Goal: Information Seeking & Learning: Find contact information

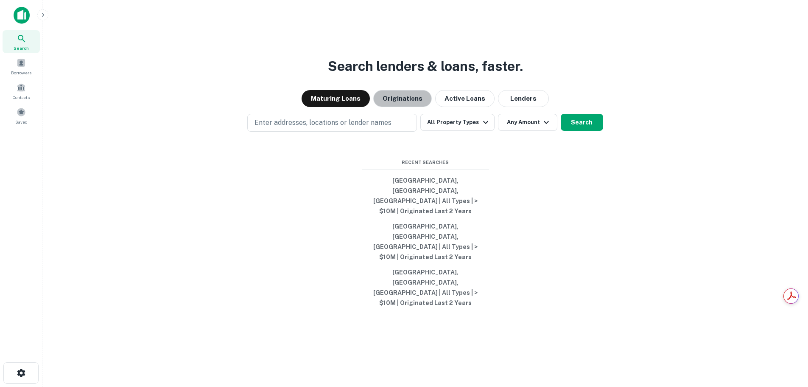
click at [400, 138] on div "Search lenders & loans, faster. Maturing Loans Originations Active Loans Lender…" at bounding box center [425, 213] width 752 height 387
click at [403, 107] on button "Originations" at bounding box center [402, 98] width 59 height 17
click at [445, 211] on button "Houston, TX, USA | All Types | > $10M | Originated Last 2 Years" at bounding box center [425, 196] width 127 height 46
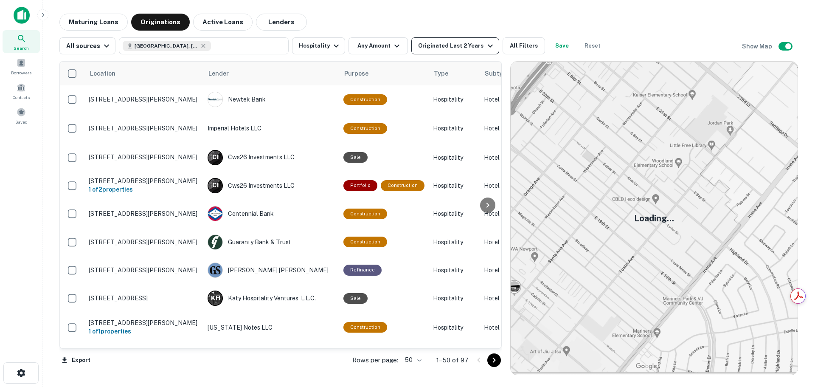
click at [431, 48] on div "Originated Last 2 Years" at bounding box center [456, 46] width 77 height 10
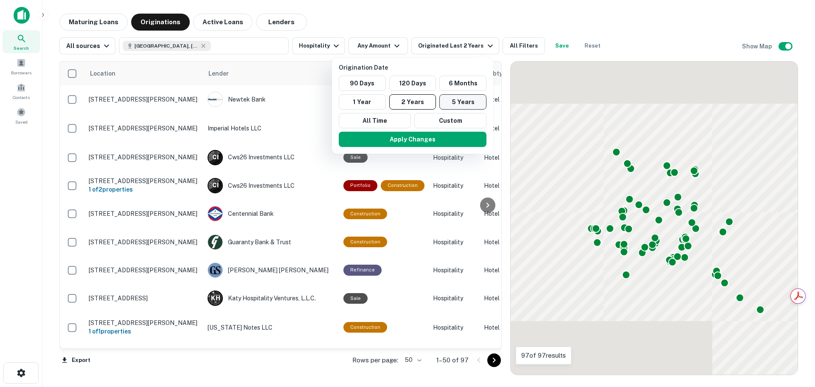
click at [464, 102] on button "5 Years" at bounding box center [462, 101] width 47 height 15
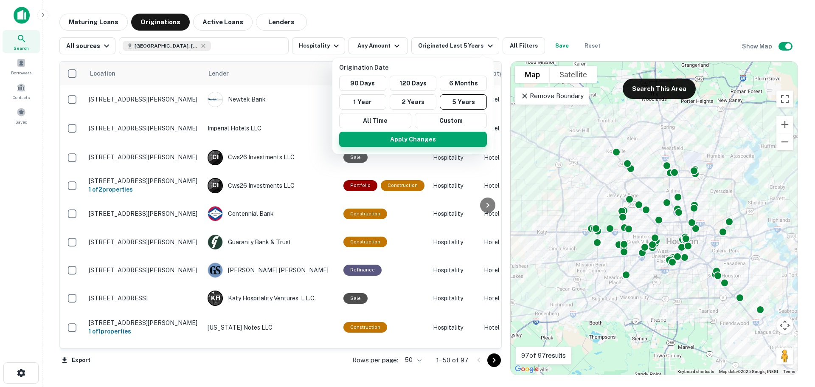
click at [464, 136] on button "Apply Changes" at bounding box center [413, 139] width 148 height 15
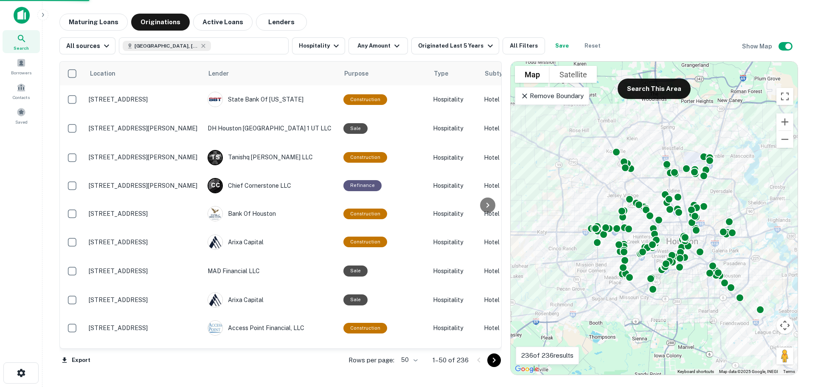
click at [406, 356] on body "Search Borrowers Contacts Saved Maturing Loans Originations Active Loans Lender…" at bounding box center [407, 193] width 815 height 387
click at [412, 369] on li "100" at bounding box center [410, 368] width 25 height 15
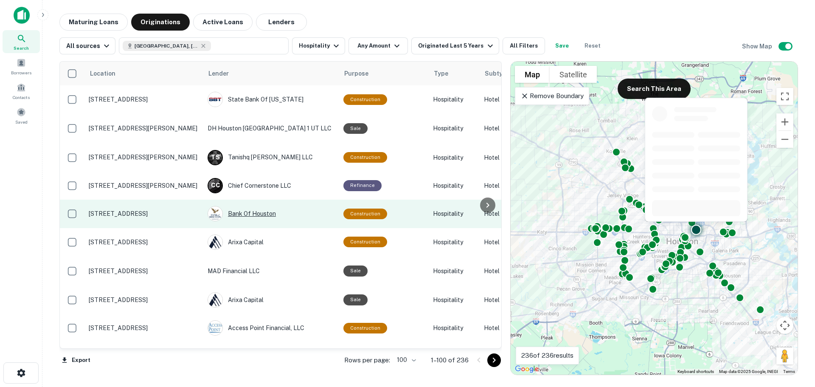
click at [248, 212] on div "Bank Of Houston" at bounding box center [270, 213] width 127 height 15
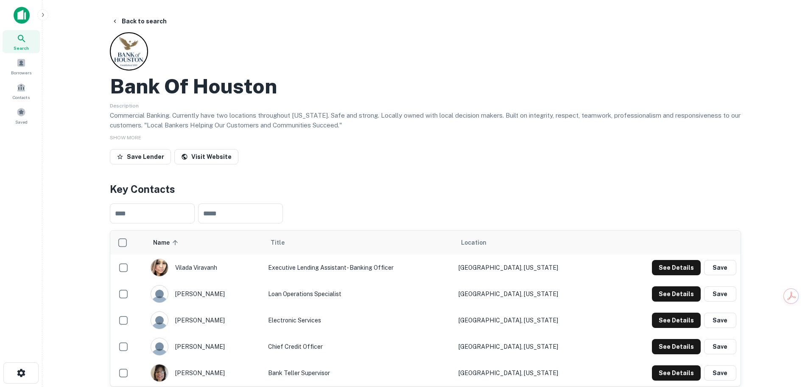
scroll to position [99, 0]
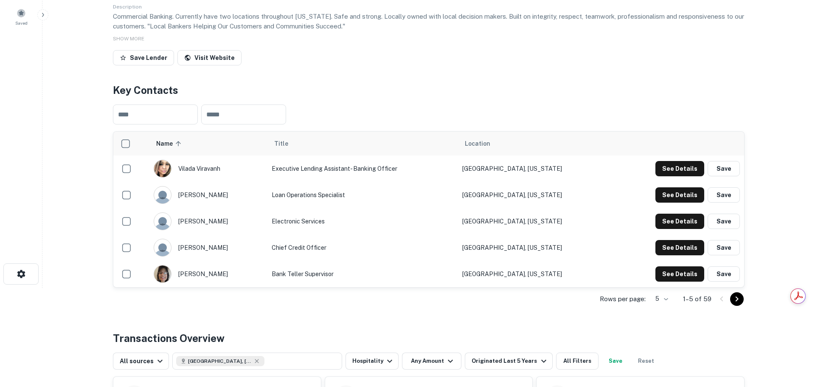
click at [666, 288] on body "Search Borrowers Contacts Saved Back to search Bank Of Houston Description Comm…" at bounding box center [407, 94] width 815 height 387
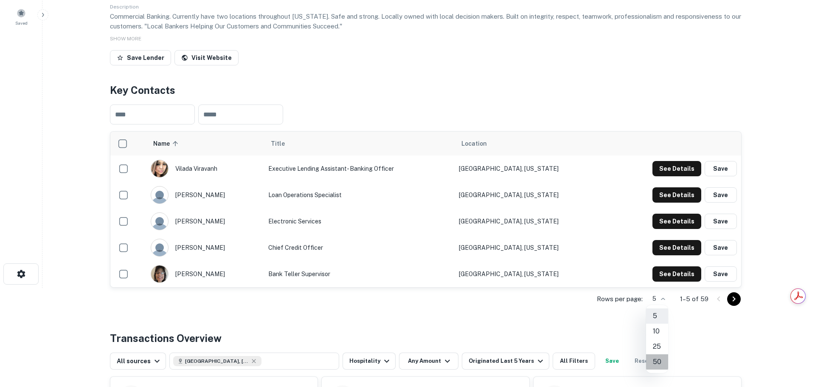
click at [662, 360] on li "50" at bounding box center [657, 361] width 22 height 15
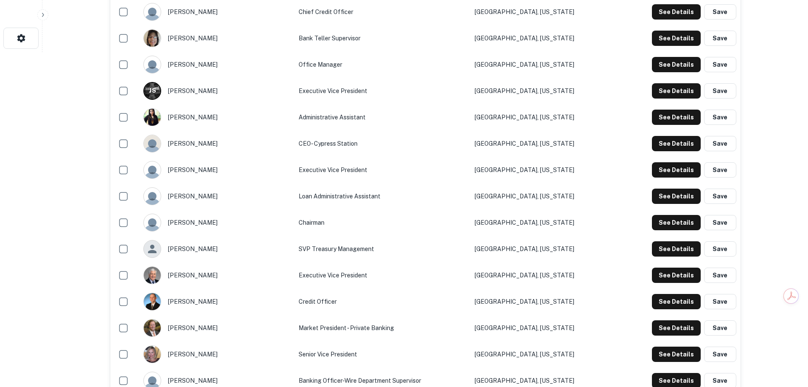
scroll to position [198, 0]
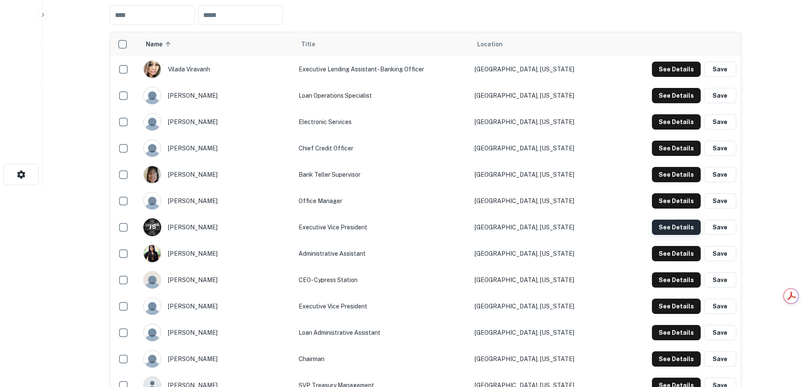
click at [665, 228] on button "See Details" at bounding box center [676, 226] width 49 height 15
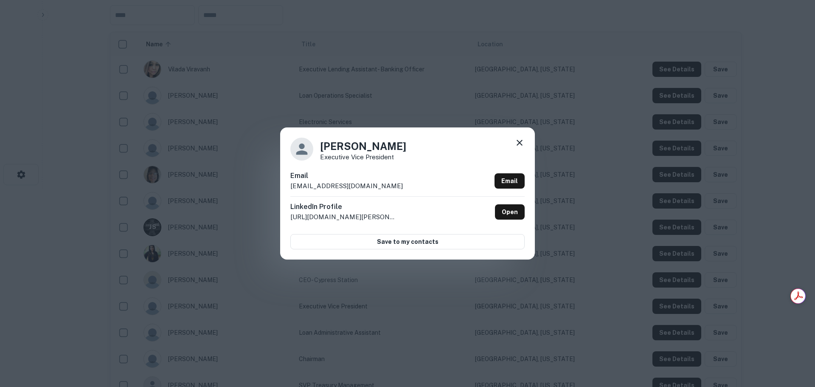
click at [794, 123] on div "Jason Safier Executive Vice President Email jsafier@bohbank.com Email LinkedIn …" at bounding box center [407, 193] width 815 height 387
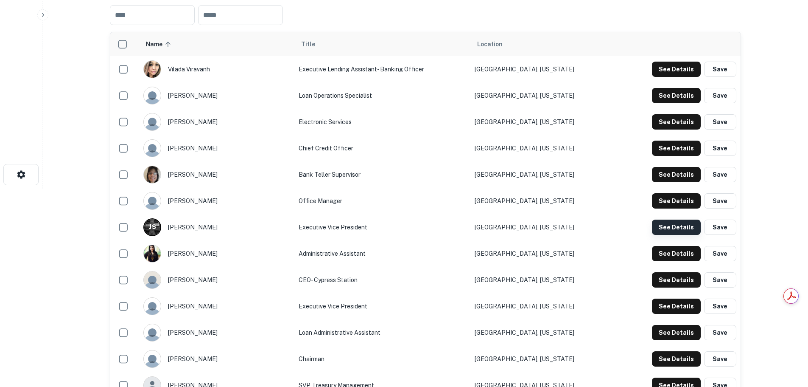
click at [662, 226] on button "See Details" at bounding box center [676, 226] width 49 height 15
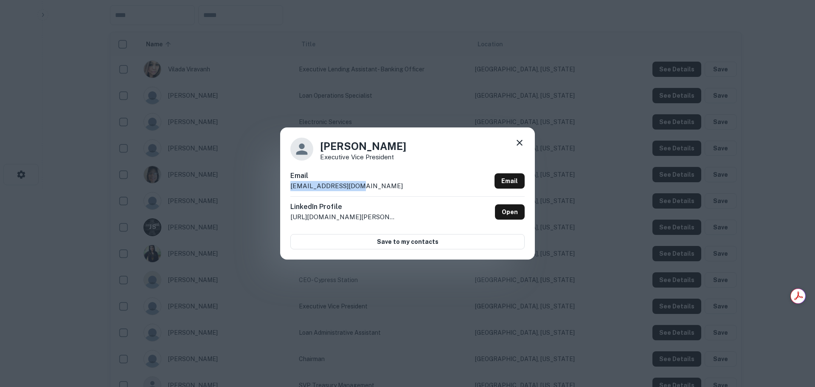
drag, startPoint x: 337, startPoint y: 186, endPoint x: 278, endPoint y: 188, distance: 59.4
click at [278, 188] on div "Jason Safier Executive Vice President Email jsafier@bohbank.com Email LinkedIn …" at bounding box center [407, 193] width 815 height 387
copy p "jsafier@bohbank.com"
click at [519, 140] on icon at bounding box center [519, 142] width 10 height 10
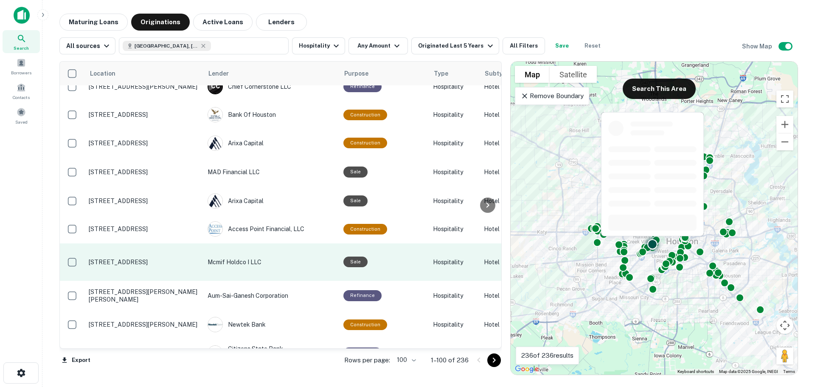
scroll to position [198, 0]
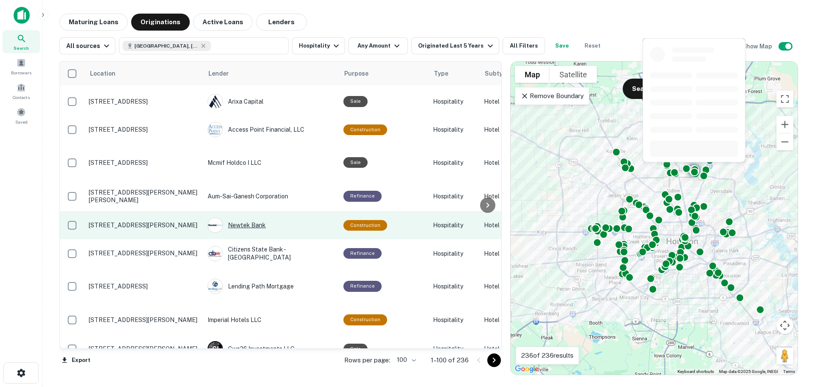
click at [250, 225] on div "Newtek Bank" at bounding box center [270, 224] width 127 height 15
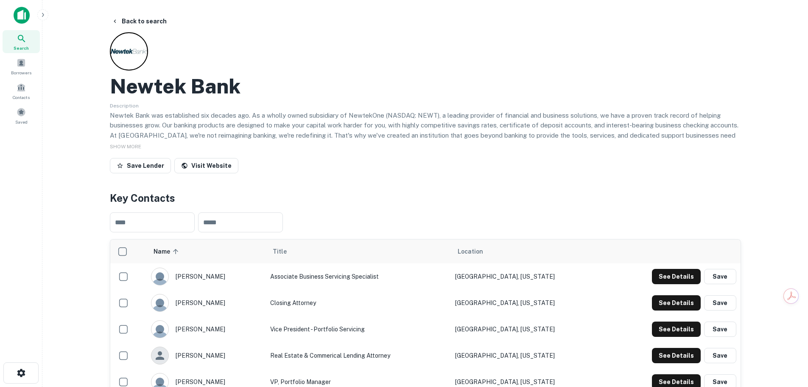
scroll to position [99, 0]
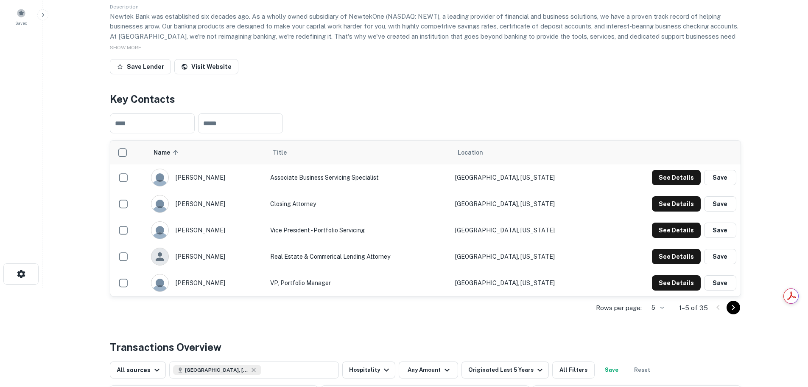
click at [649, 288] on body "Search Borrowers Contacts Saved Back to search Newtek Bank Description Newtek B…" at bounding box center [404, 94] width 808 height 387
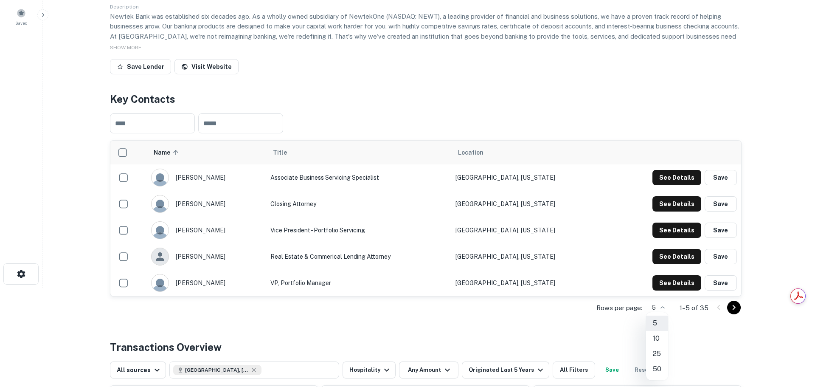
click at [659, 366] on li "50" at bounding box center [657, 368] width 22 height 15
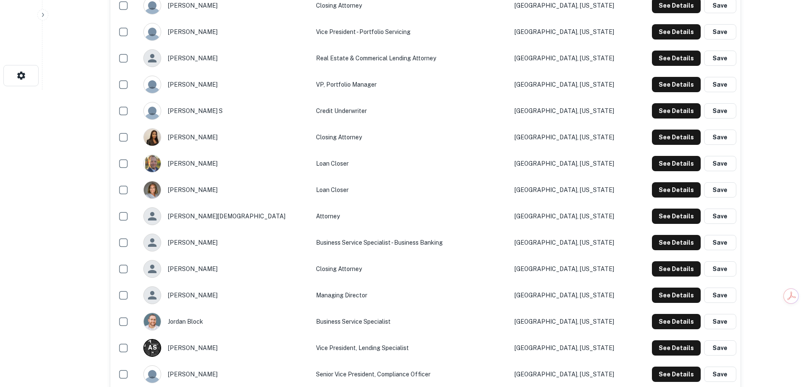
scroll to position [495, 0]
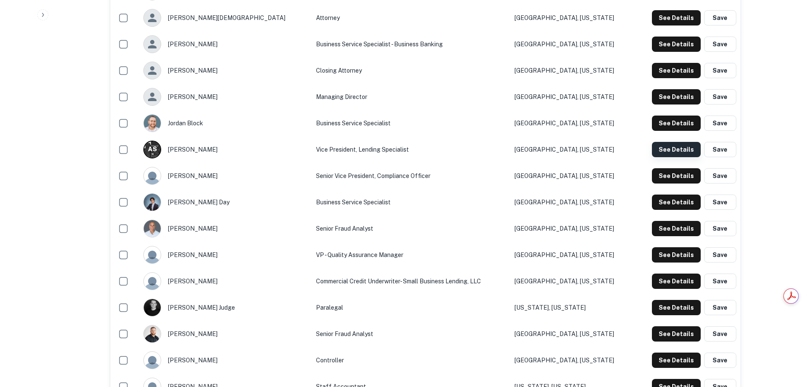
click at [684, 146] on button "See Details" at bounding box center [676, 149] width 49 height 15
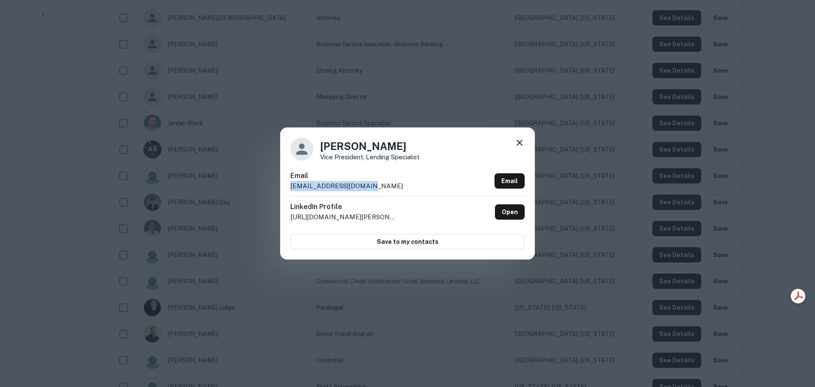
drag, startPoint x: 368, startPoint y: 183, endPoint x: 285, endPoint y: 186, distance: 83.2
click at [281, 186] on div "Alfred Stovall Vice President, Lending Specialist Email astovall@newtekone.com …" at bounding box center [407, 193] width 255 height 132
copy p "astovall@newtekone.com"
click at [519, 143] on icon at bounding box center [519, 143] width 6 height 6
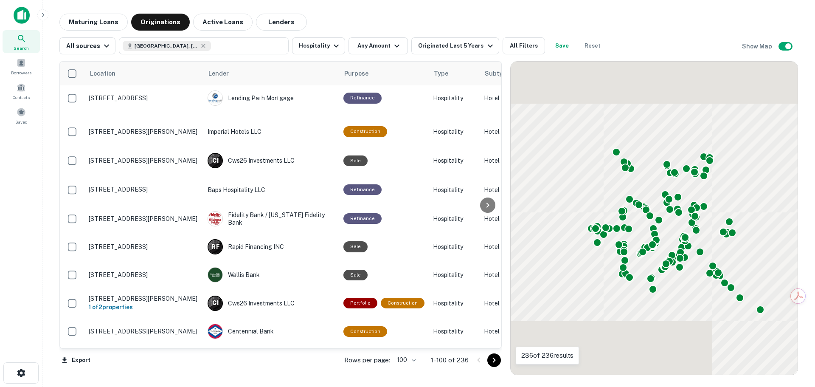
scroll to position [387, 0]
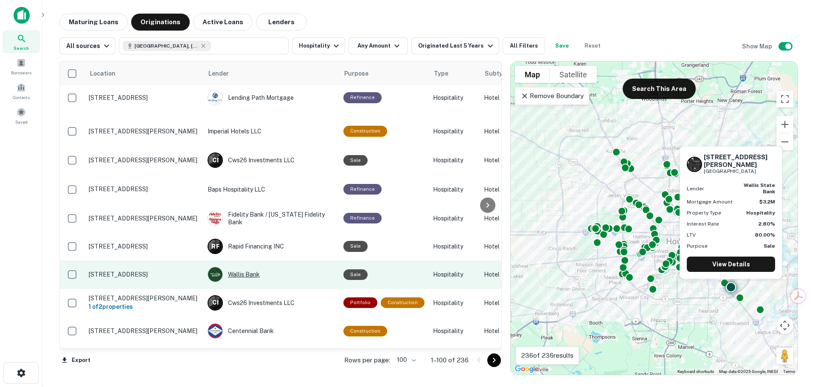
click at [256, 274] on div "Wallis Bank" at bounding box center [270, 273] width 127 height 15
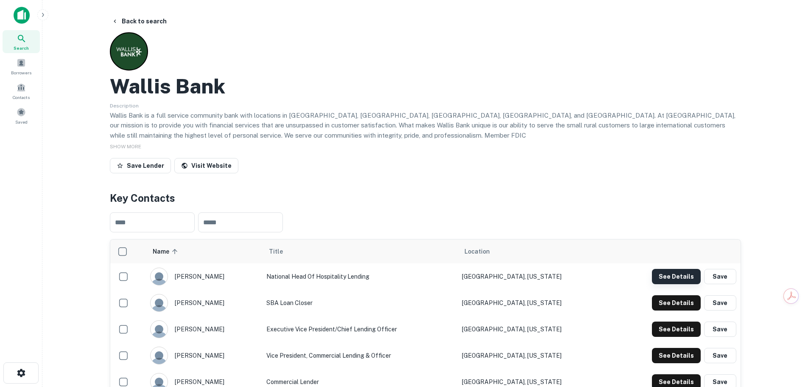
click at [656, 273] on button "See Details" at bounding box center [676, 276] width 49 height 15
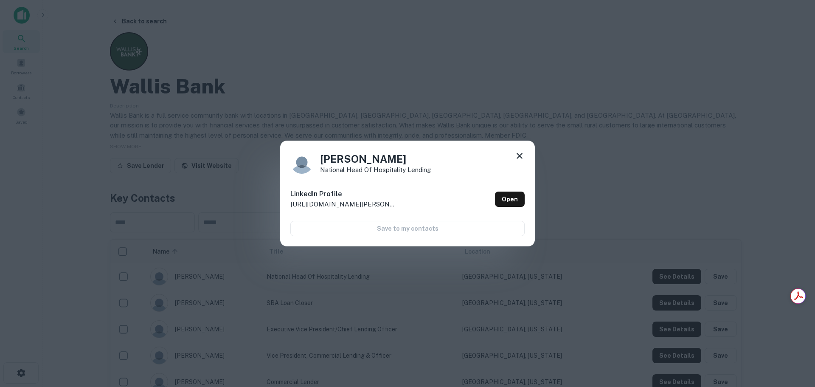
click at [523, 153] on icon at bounding box center [519, 156] width 10 height 10
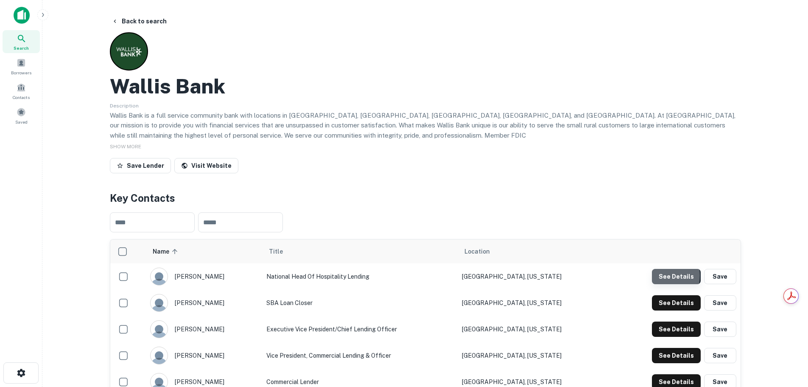
click at [663, 275] on button "See Details" at bounding box center [676, 276] width 49 height 15
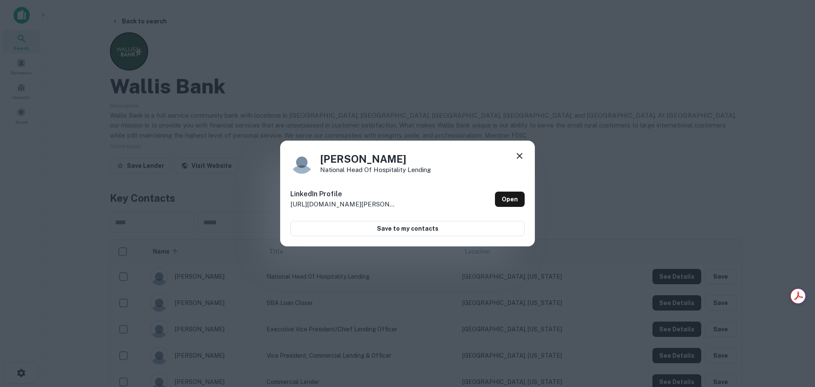
click at [519, 154] on icon at bounding box center [519, 156] width 10 height 10
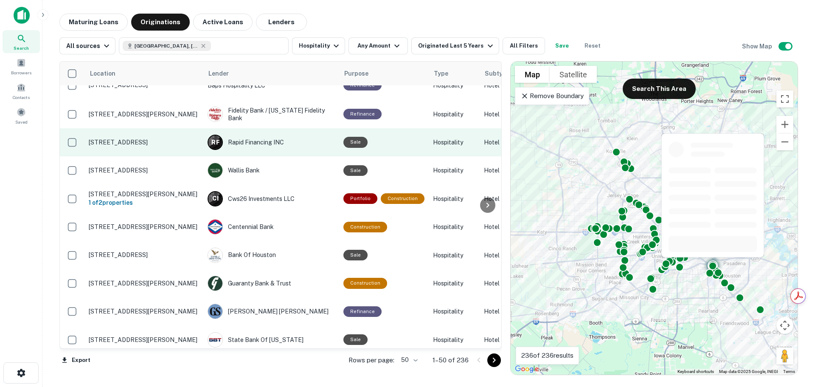
scroll to position [585, 0]
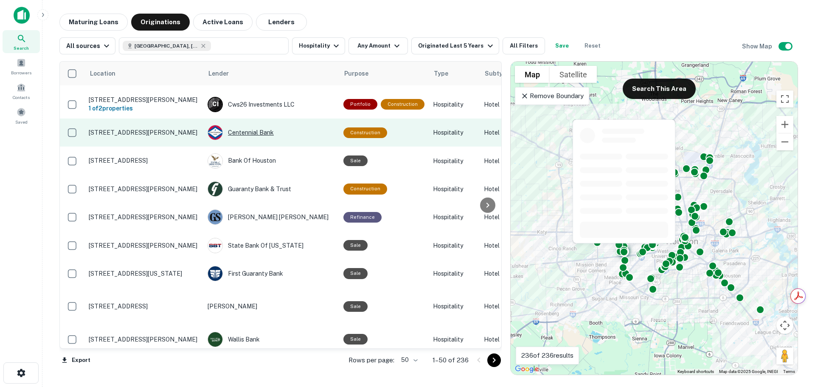
click at [258, 138] on div "Centennial Bank" at bounding box center [270, 132] width 127 height 15
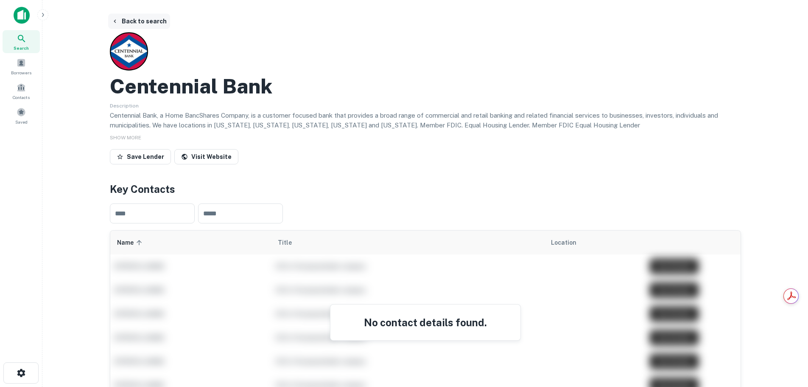
click at [129, 17] on button "Back to search" at bounding box center [139, 21] width 62 height 15
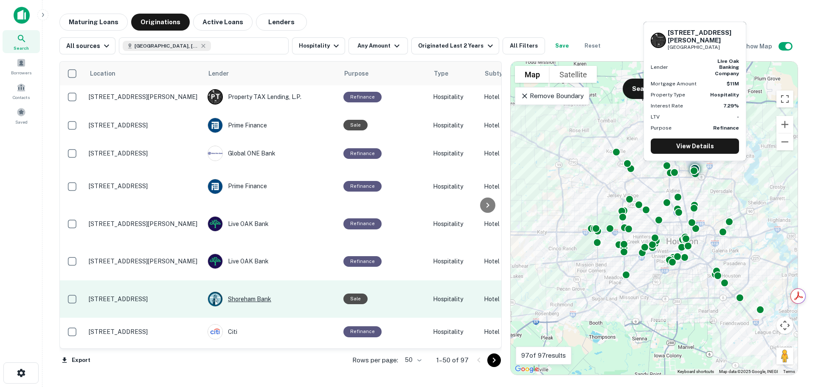
scroll to position [387, 0]
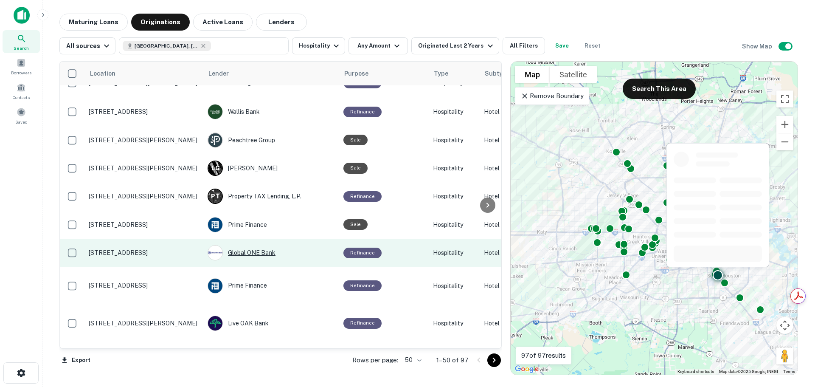
click at [260, 260] on div "Global ONE Bank" at bounding box center [270, 252] width 127 height 15
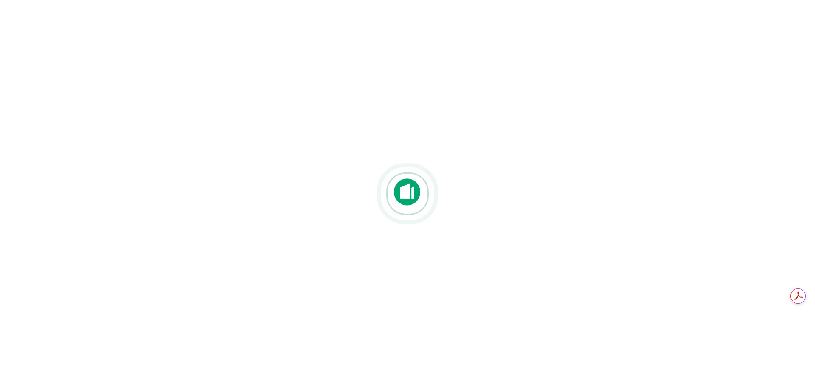
click at [280, 65] on div at bounding box center [407, 193] width 815 height 387
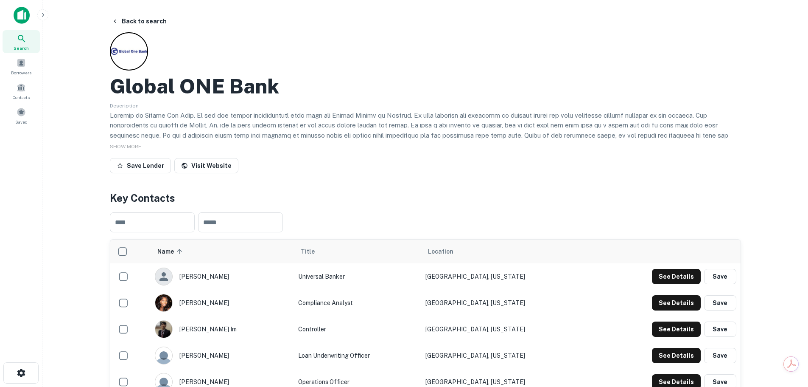
scroll to position [99, 0]
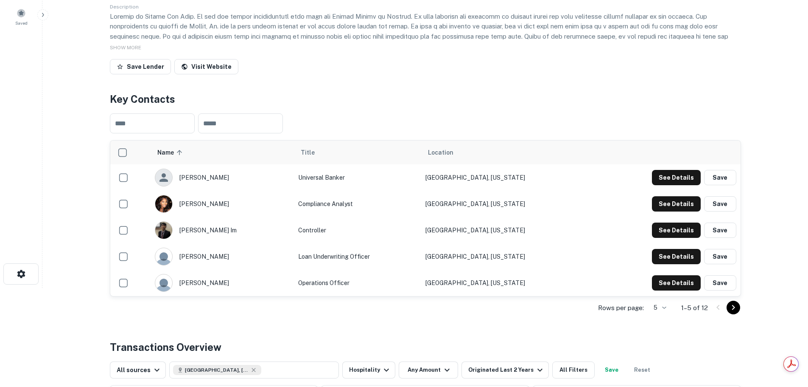
click at [732, 306] on icon "Go to next page" at bounding box center [734, 307] width 10 height 10
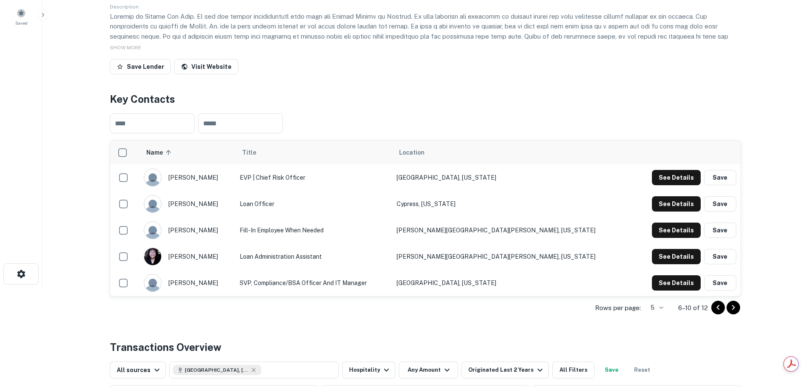
click at [732, 306] on icon "Go to next page" at bounding box center [734, 307] width 10 height 10
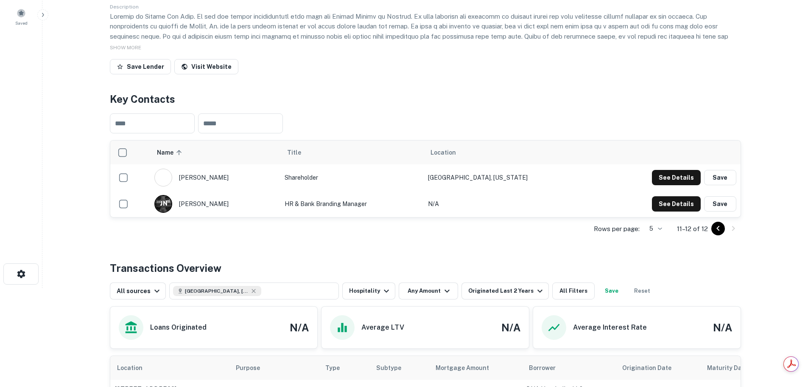
click at [711, 231] on div "Rows per page: 5 * 11–12 of 12" at bounding box center [425, 228] width 631 height 23
click at [719, 227] on icon "Go to previous page" at bounding box center [718, 228] width 3 height 5
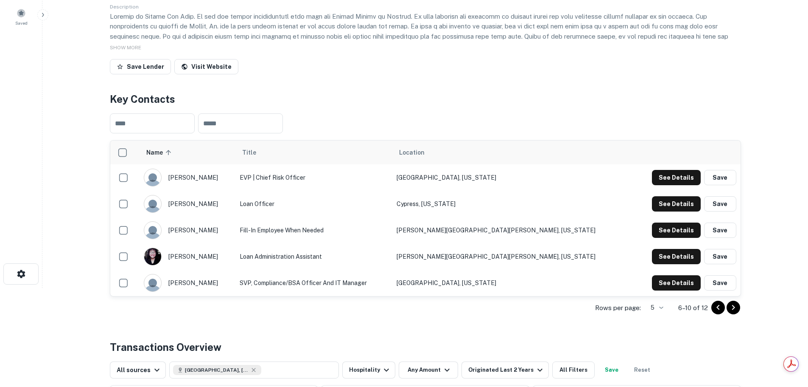
click at [717, 308] on icon "Go to previous page" at bounding box center [718, 307] width 10 height 10
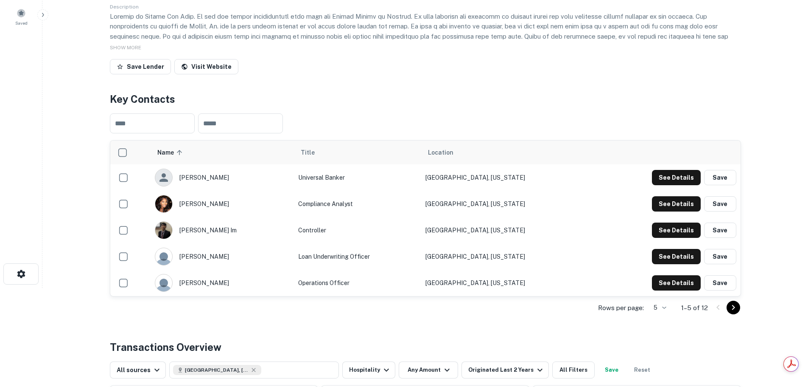
click at [735, 306] on icon "Go to next page" at bounding box center [734, 307] width 10 height 10
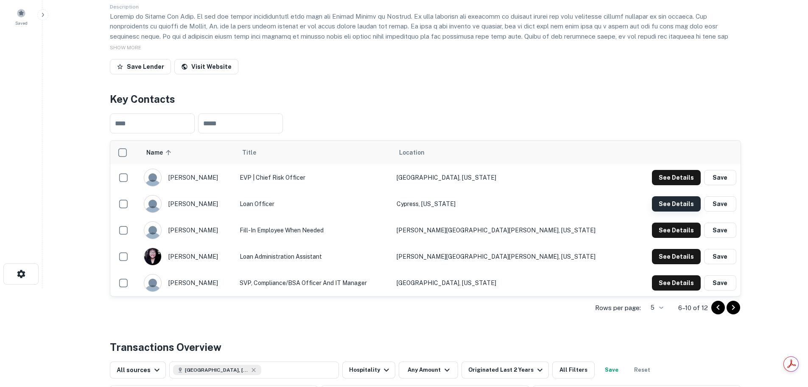
click at [675, 205] on button "See Details" at bounding box center [676, 203] width 49 height 15
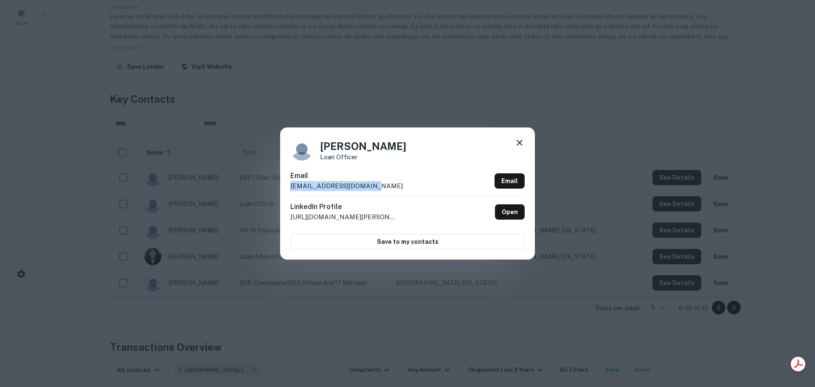
drag, startPoint x: 374, startPoint y: 188, endPoint x: 285, endPoint y: 188, distance: 89.1
click at [285, 188] on div "[PERSON_NAME] Loan Officer Email [EMAIL_ADDRESS][DOMAIN_NAME] Email LinkedIn Pr…" at bounding box center [407, 193] width 255 height 132
copy p "[EMAIL_ADDRESS][DOMAIN_NAME]"
click at [568, 84] on div "[PERSON_NAME] Loan Officer Email [EMAIL_ADDRESS][DOMAIN_NAME] Email LinkedIn Pr…" at bounding box center [407, 193] width 815 height 387
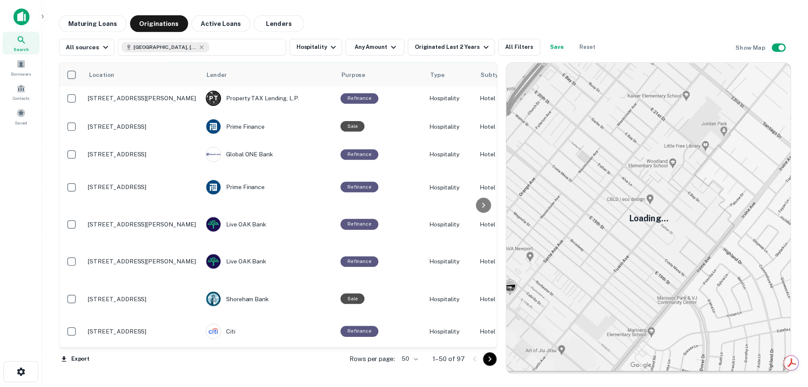
scroll to position [585, 0]
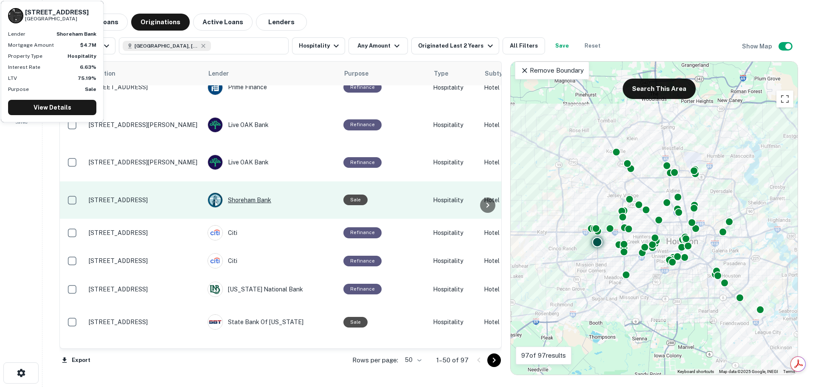
click at [248, 207] on div "Shoreham Bank" at bounding box center [270, 199] width 127 height 15
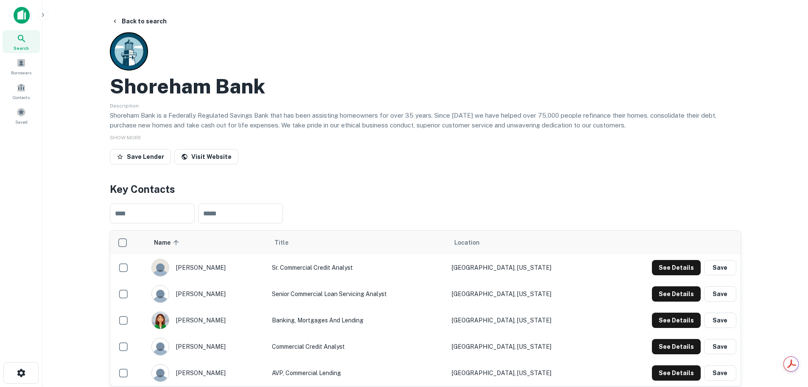
click at [398, 158] on div "Save Lender Visit Website" at bounding box center [425, 158] width 631 height 19
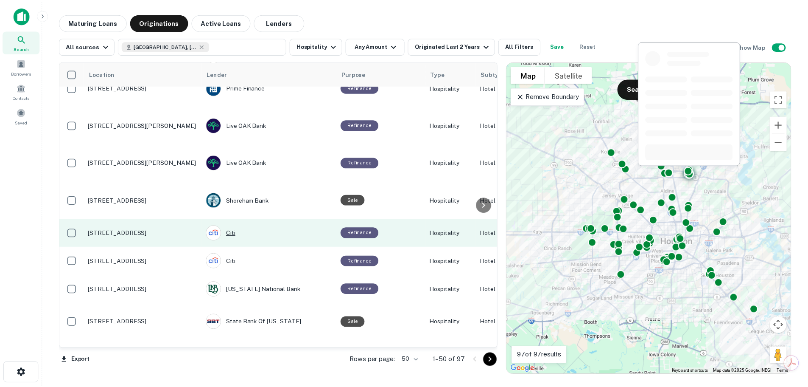
scroll to position [684, 0]
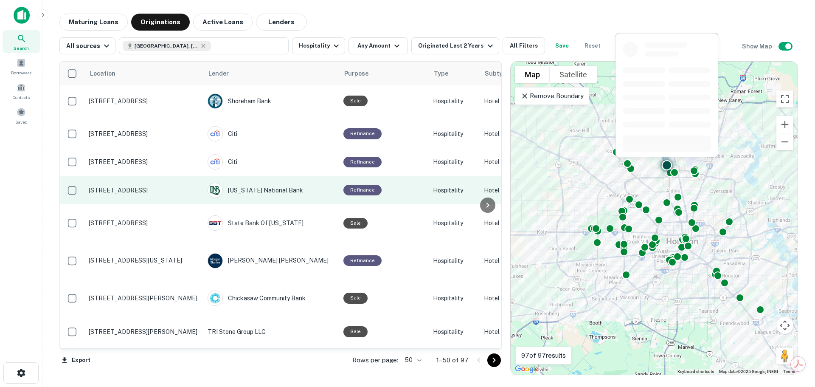
click at [269, 198] on div "[US_STATE] National Bank" at bounding box center [270, 189] width 127 height 15
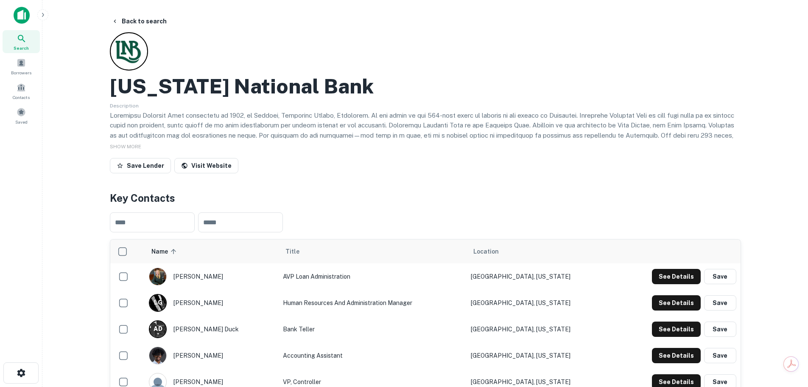
scroll to position [99, 0]
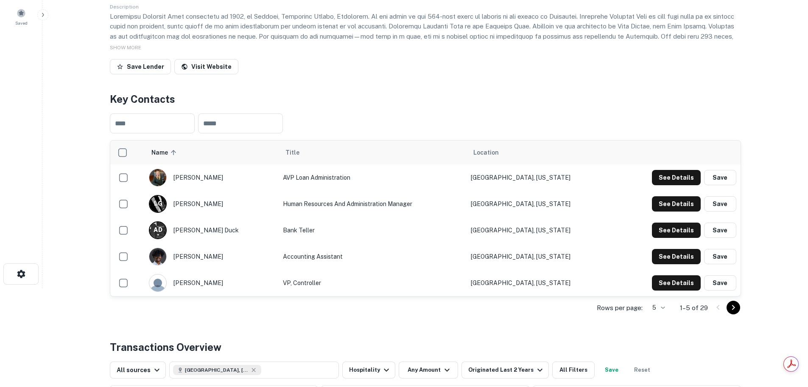
click at [734, 308] on icon "Go to next page" at bounding box center [733, 307] width 3 height 5
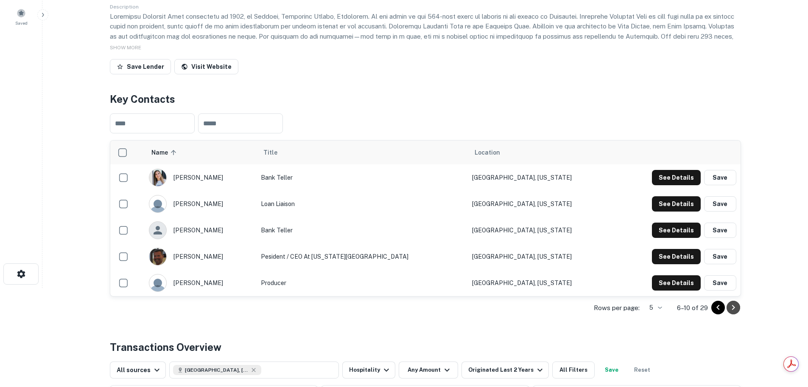
click at [735, 307] on icon "Go to next page" at bounding box center [733, 307] width 3 height 5
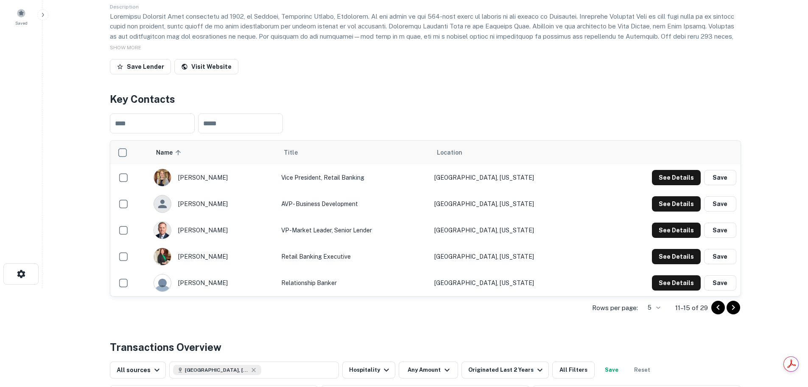
click at [637, 306] on p "Rows per page:" at bounding box center [615, 308] width 46 height 10
click at [655, 314] on div "Rows per page: 5 * 11–15 of 29" at bounding box center [425, 307] width 631 height 23
click at [656, 288] on body "Search Borrowers Contacts Saved Back to search [US_STATE] National Bank Descrip…" at bounding box center [404, 94] width 808 height 387
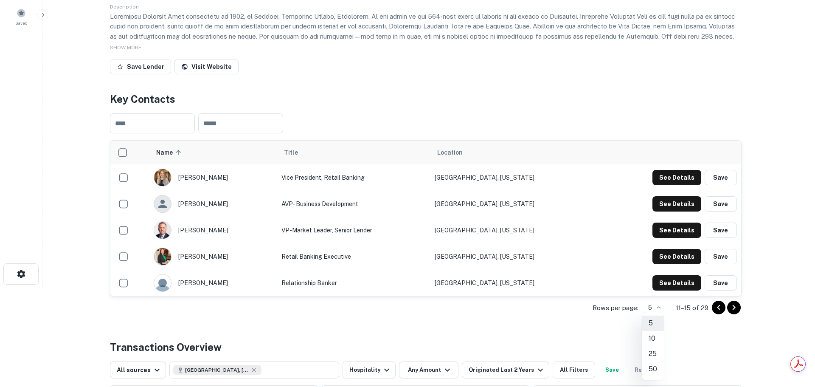
click at [659, 367] on li "50" at bounding box center [653, 368] width 22 height 15
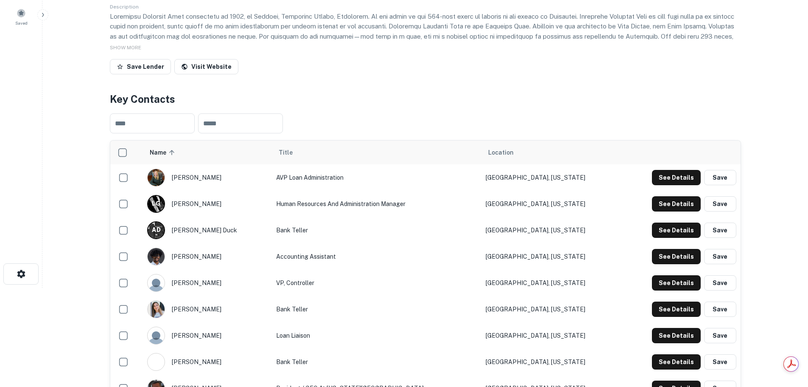
click at [634, 107] on div "​ ​" at bounding box center [425, 124] width 631 height 34
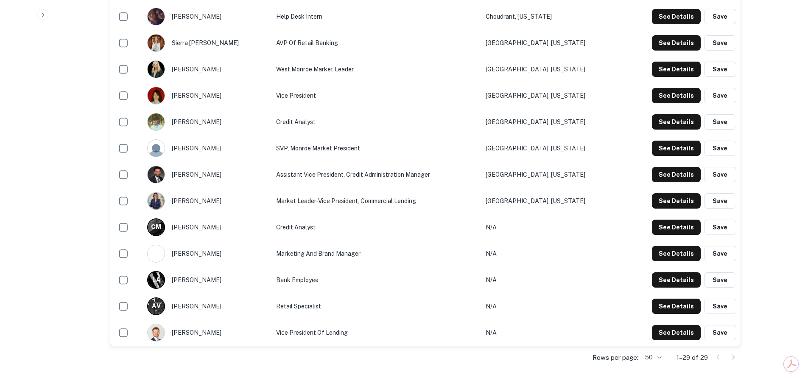
scroll to position [693, 0]
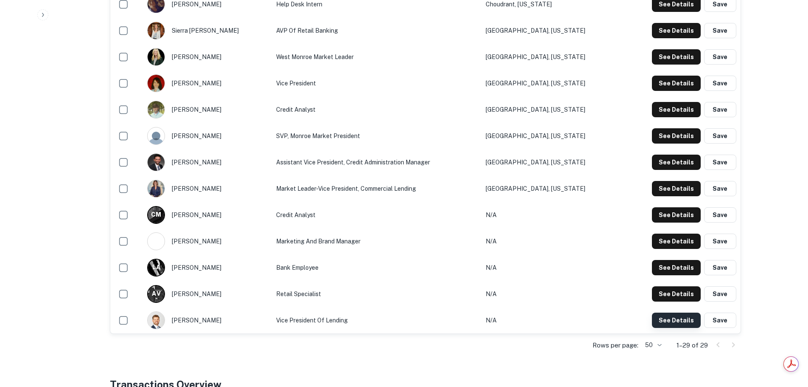
click at [667, 322] on button "See Details" at bounding box center [676, 319] width 49 height 15
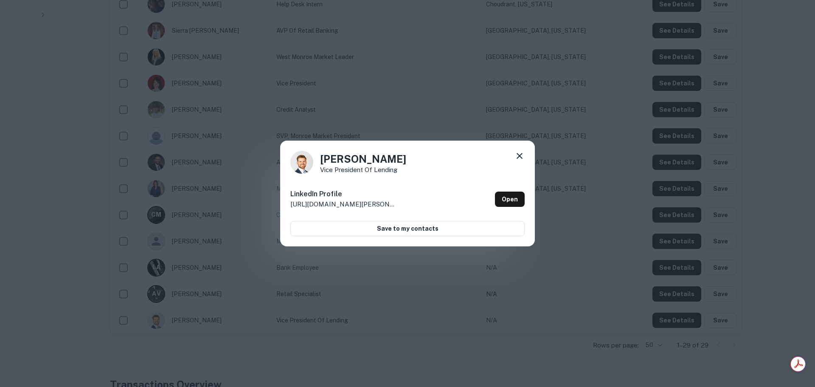
click at [518, 154] on icon at bounding box center [519, 156] width 6 height 6
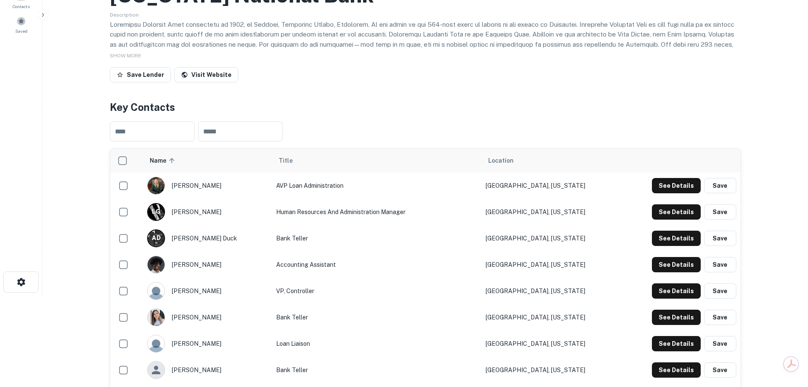
scroll to position [99, 0]
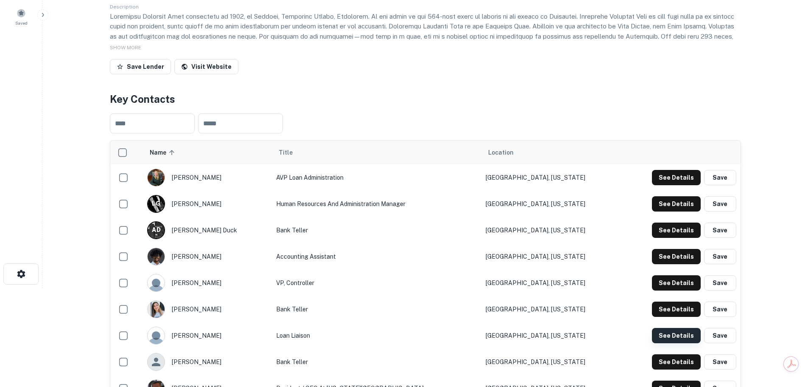
click at [679, 335] on button "See Details" at bounding box center [676, 335] width 49 height 15
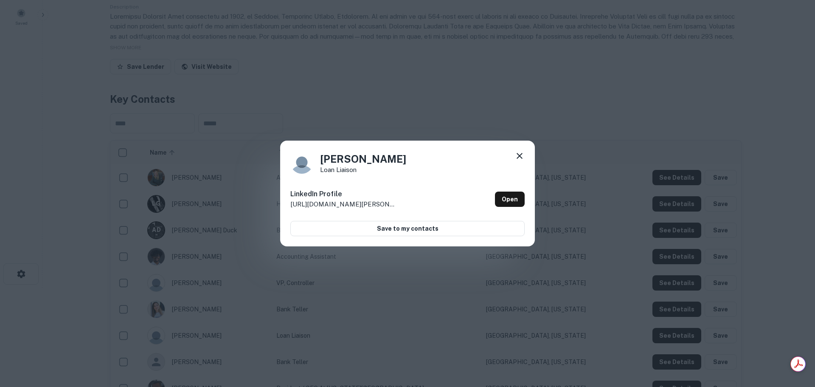
click at [521, 156] on icon at bounding box center [519, 156] width 10 height 10
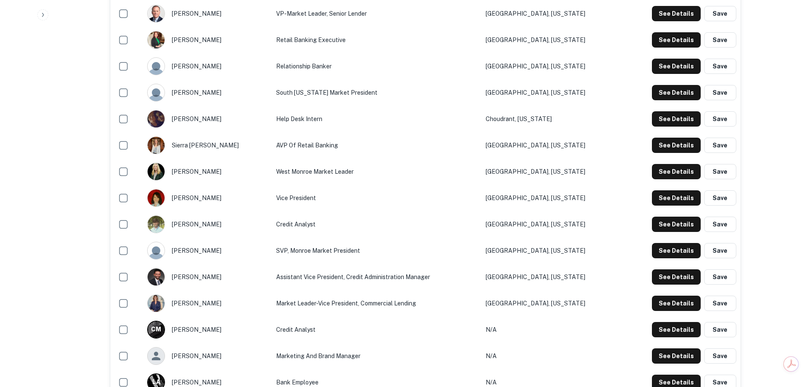
scroll to position [594, 0]
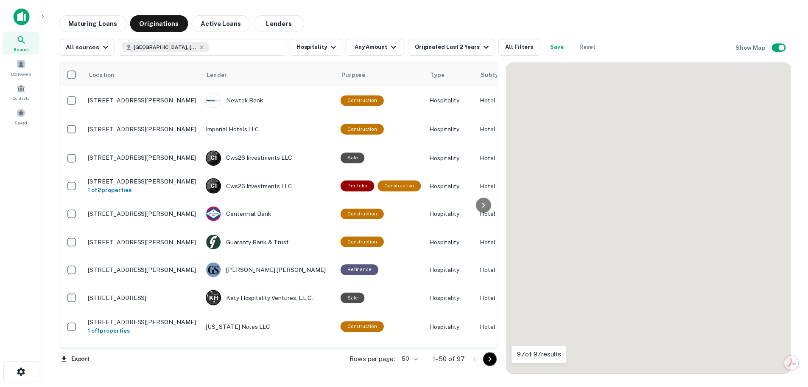
scroll to position [684, 0]
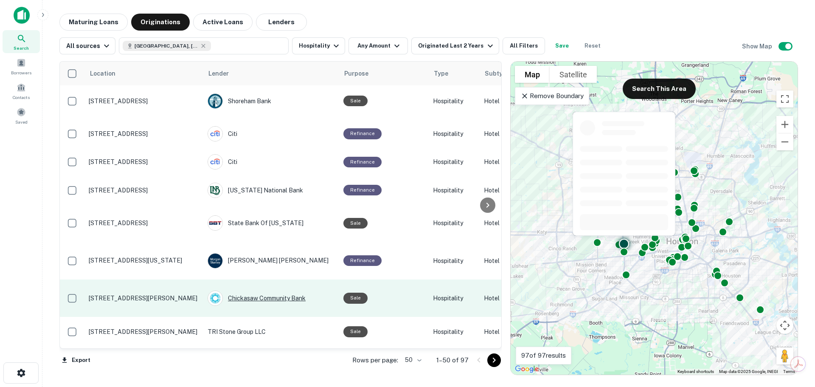
click at [287, 297] on div "Chickasaw Community Bank" at bounding box center [270, 297] width 127 height 15
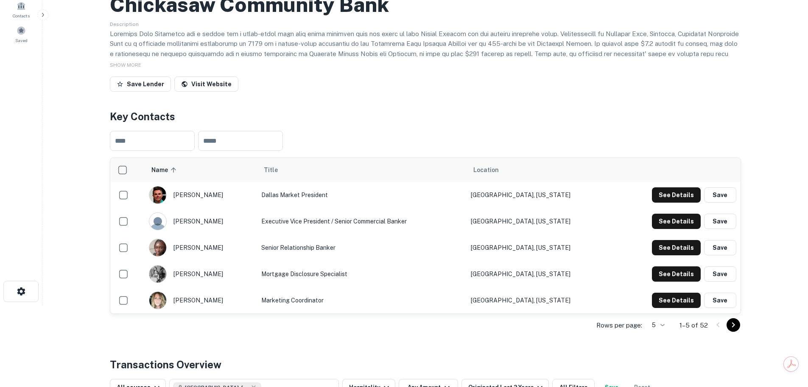
scroll to position [99, 0]
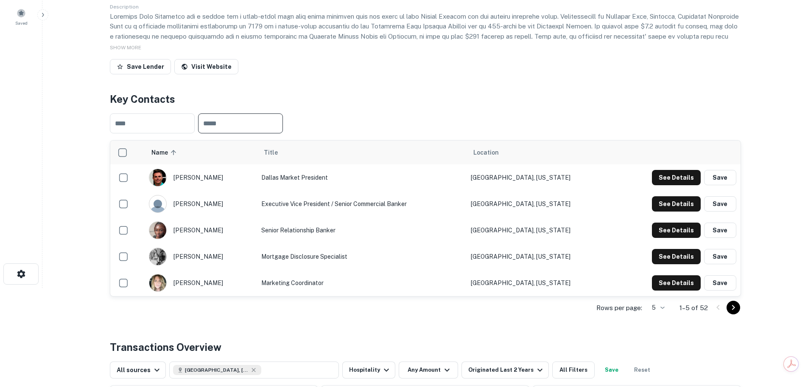
click at [233, 124] on input "text" at bounding box center [240, 123] width 85 height 20
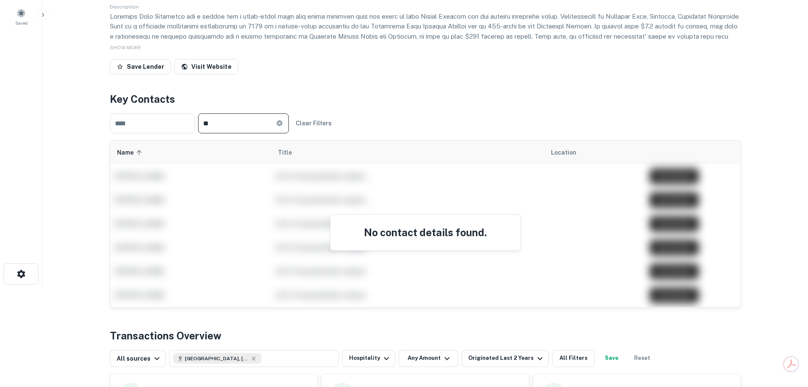
type input "*"
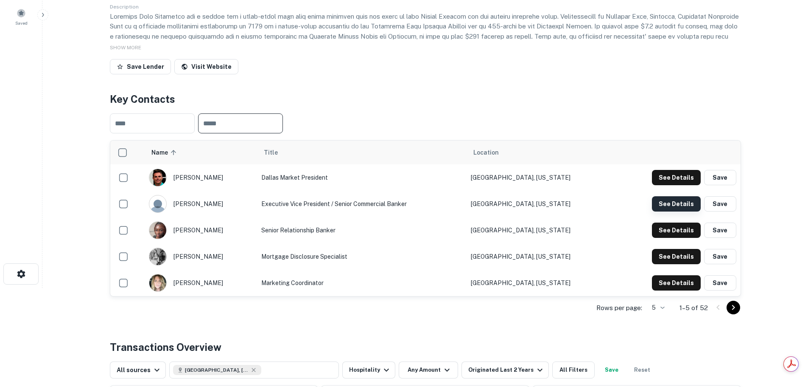
click at [664, 201] on button "See Details" at bounding box center [676, 203] width 49 height 15
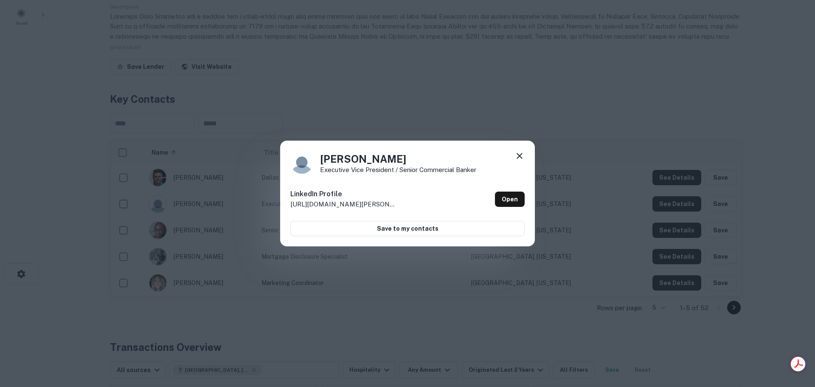
click at [522, 153] on icon at bounding box center [519, 156] width 10 height 10
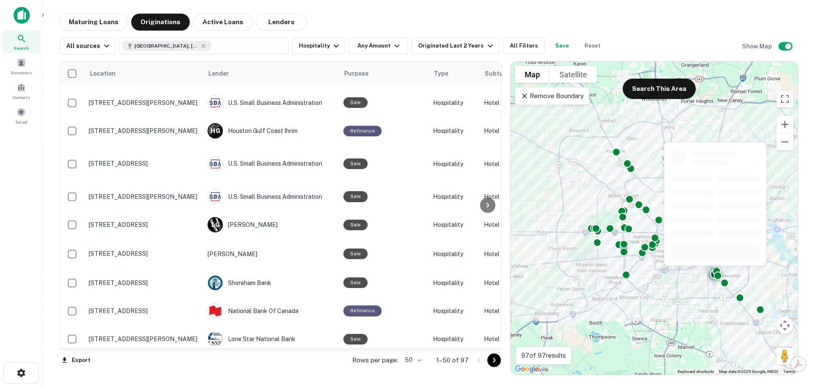
scroll to position [1179, 0]
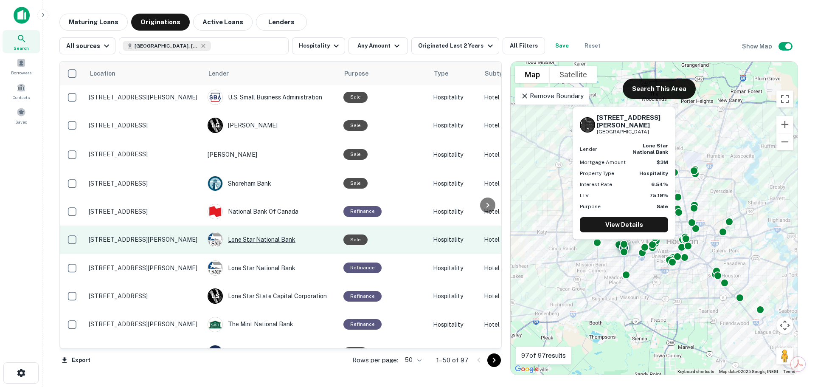
click at [286, 232] on div "Lone Star National Bank" at bounding box center [270, 239] width 127 height 15
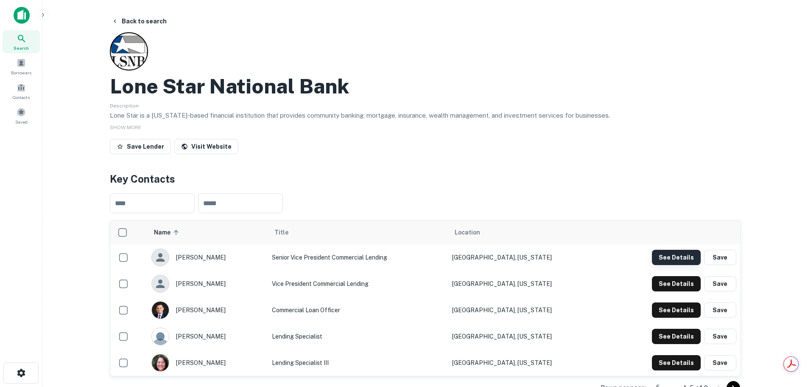
click at [680, 259] on button "See Details" at bounding box center [676, 257] width 49 height 15
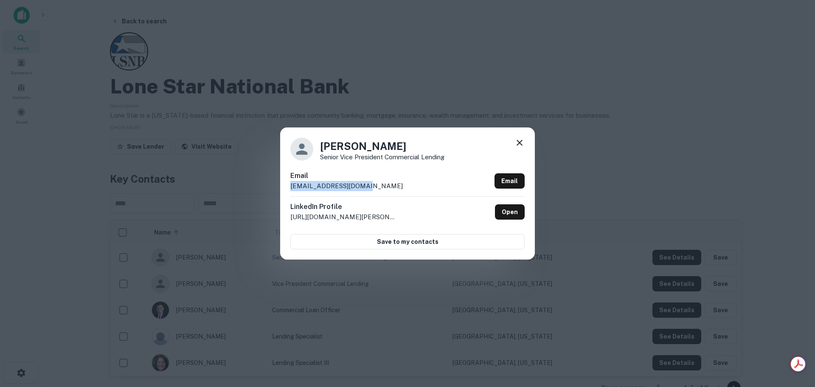
drag, startPoint x: 378, startPoint y: 185, endPoint x: 285, endPoint y: 188, distance: 93.8
click at [285, 188] on div "[PERSON_NAME] Senior Vice President Commercial Lending Email [EMAIL_ADDRESS][DO…" at bounding box center [407, 193] width 255 height 132
copy p "[EMAIL_ADDRESS][DOMAIN_NAME]"
click at [656, 128] on div "[PERSON_NAME] Senior Vice President Commercial Lending Email [EMAIL_ADDRESS][DO…" at bounding box center [407, 193] width 815 height 387
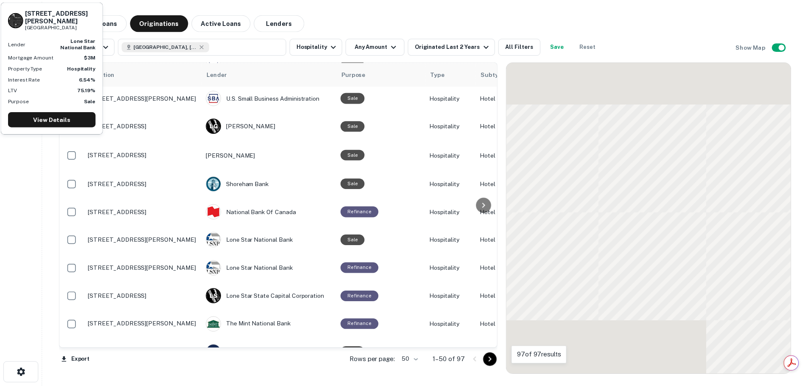
scroll to position [1217, 0]
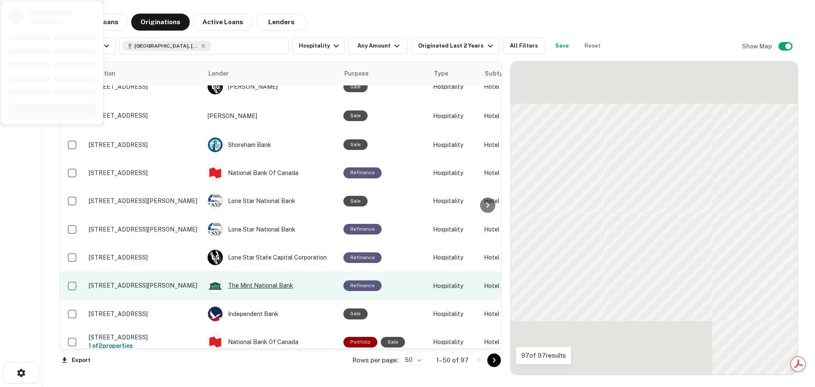
click at [255, 278] on div "The Mint National Bank" at bounding box center [270, 285] width 127 height 15
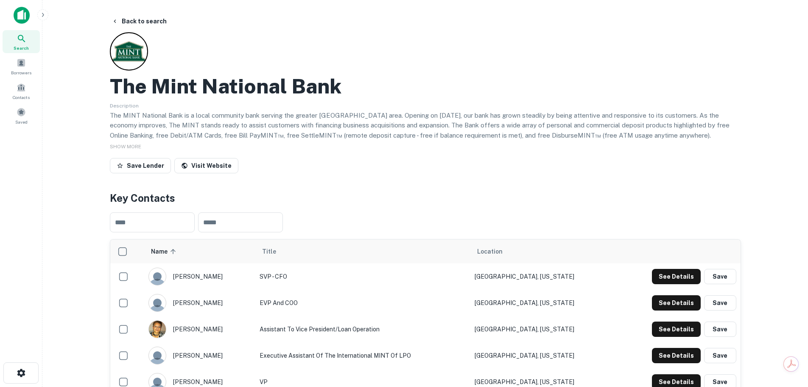
scroll to position [99, 0]
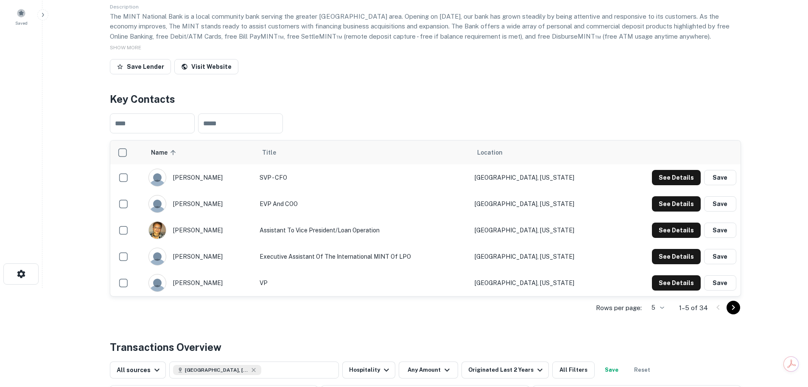
click at [656, 288] on body "Search Borrowers Contacts Saved Back to search The Mint National Bank Descripti…" at bounding box center [404, 94] width 808 height 387
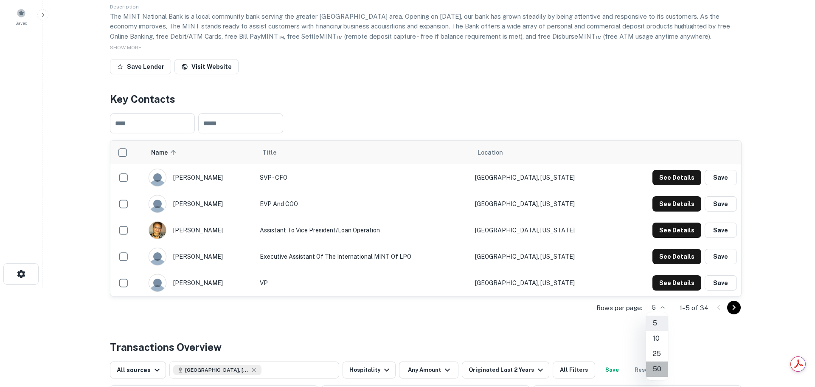
click at [663, 367] on li "50" at bounding box center [657, 368] width 22 height 15
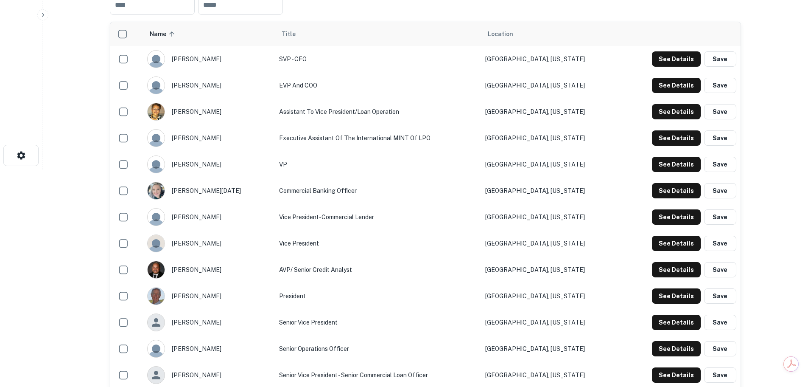
scroll to position [198, 0]
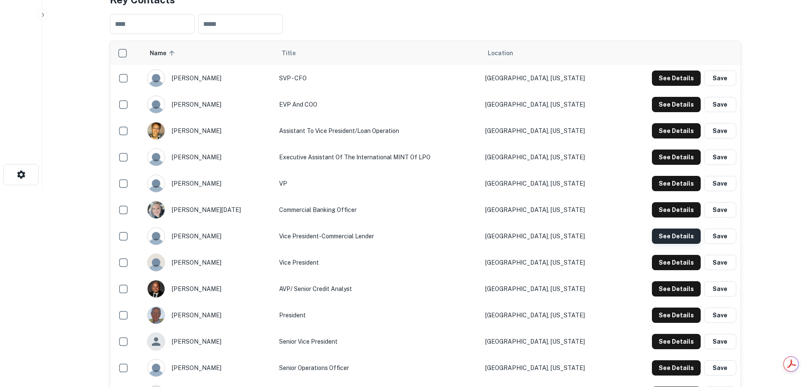
click at [680, 235] on button "See Details" at bounding box center [676, 235] width 49 height 15
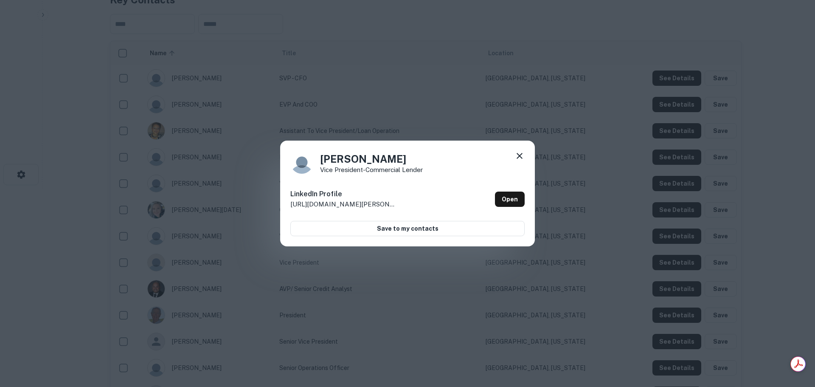
click at [521, 153] on icon at bounding box center [519, 156] width 10 height 10
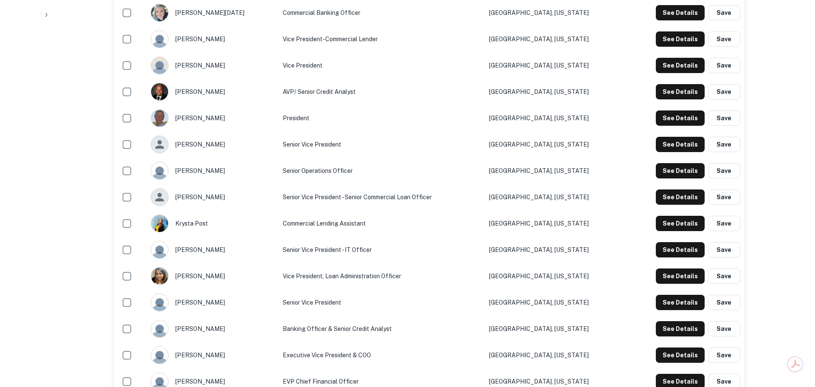
scroll to position [396, 0]
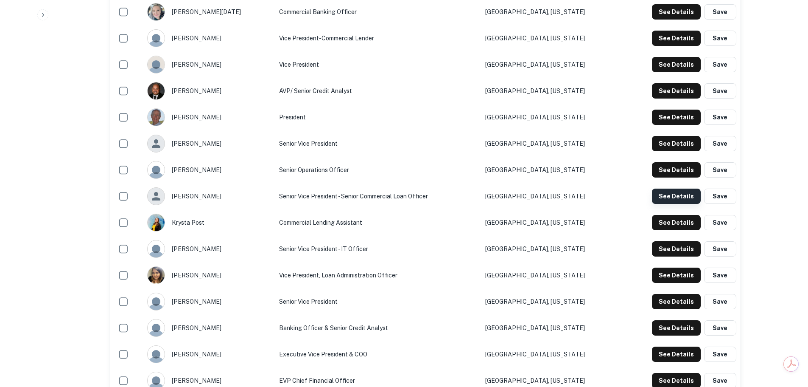
click at [664, 195] on button "See Details" at bounding box center [676, 195] width 49 height 15
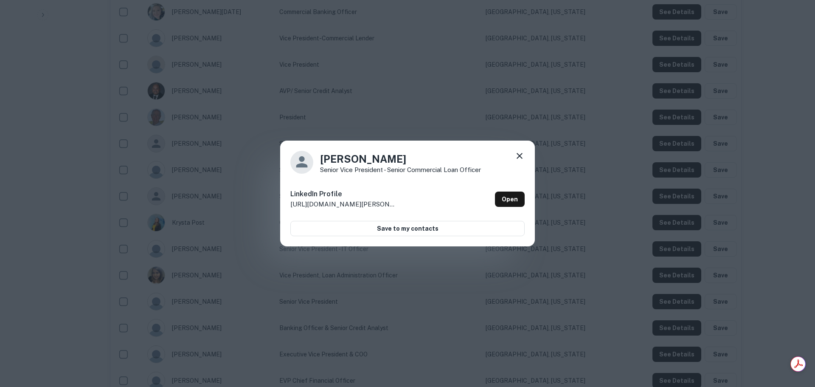
click at [775, 136] on div "[PERSON_NAME] Senior Vice President - Senior Commercial Loan Officer LinkedIn P…" at bounding box center [407, 193] width 815 height 387
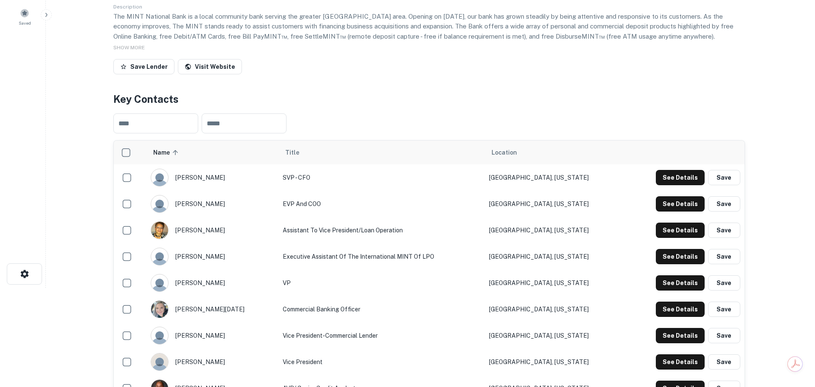
scroll to position [0, 0]
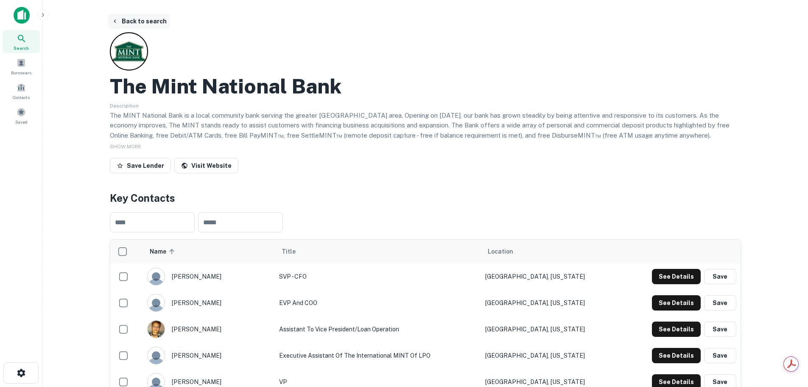
click at [139, 22] on button "Back to search" at bounding box center [139, 21] width 62 height 15
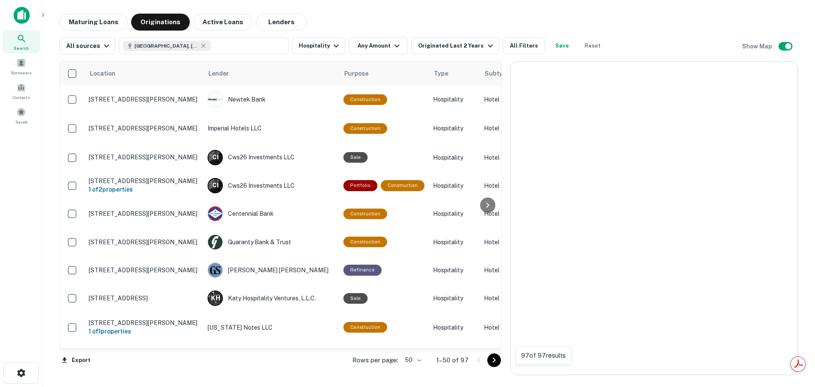
scroll to position [1217, 0]
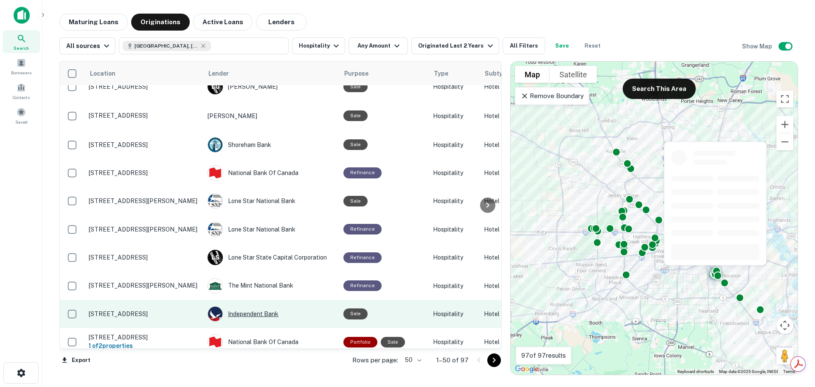
click at [257, 306] on div "Independent Bank" at bounding box center [270, 313] width 127 height 15
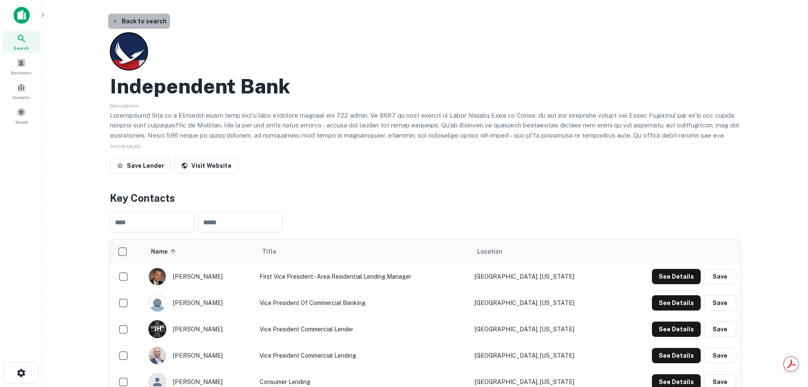
click at [144, 17] on button "Back to search" at bounding box center [139, 21] width 62 height 15
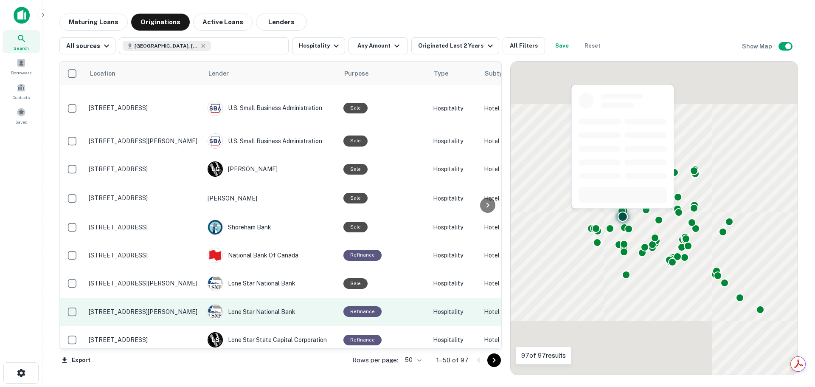
scroll to position [1217, 0]
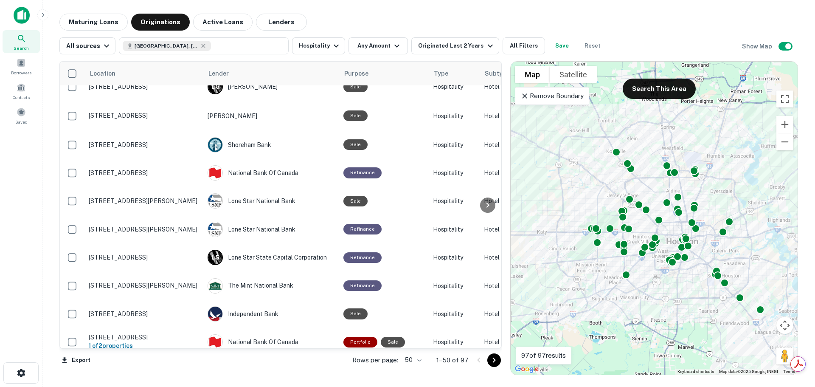
click at [495, 363] on icon "Go to next page" at bounding box center [494, 360] width 10 height 10
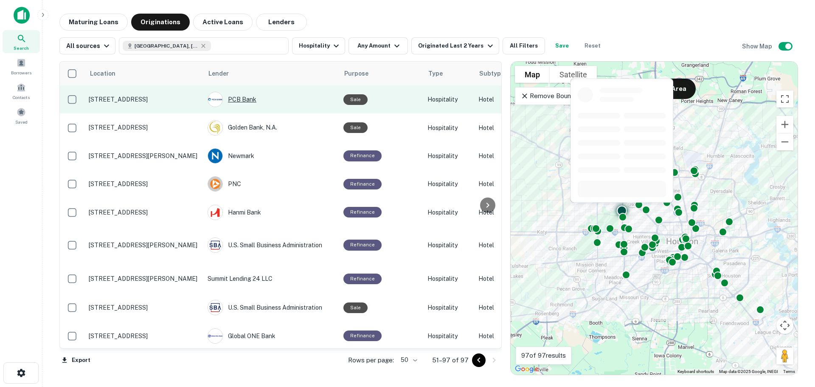
click at [246, 100] on div "PCB Bank" at bounding box center [270, 99] width 127 height 15
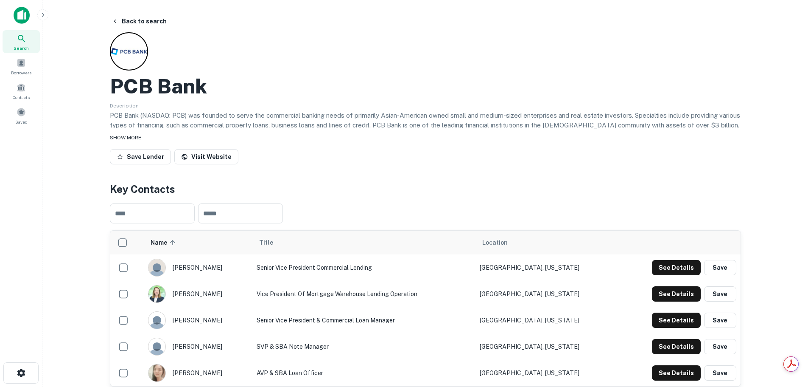
click at [131, 140] on div "SHOW MORE" at bounding box center [425, 137] width 631 height 10
click at [668, 264] on button "See Details" at bounding box center [676, 267] width 49 height 15
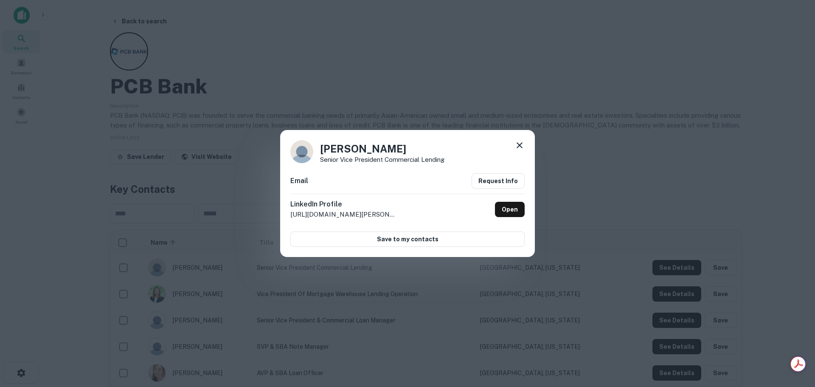
click at [519, 147] on icon at bounding box center [519, 145] width 10 height 10
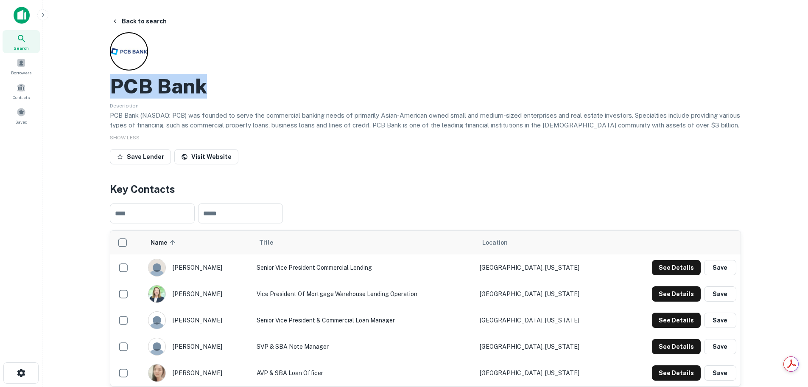
drag, startPoint x: 213, startPoint y: 84, endPoint x: 101, endPoint y: 90, distance: 112.2
click at [101, 90] on div "Back to search PCB Bank Description PCB Bank (NASDAQ: PCB) was founded to serve…" at bounding box center [426, 345] width 652 height 662
copy h2 "PCB Bank"
drag, startPoint x: 225, startPoint y: 262, endPoint x: 228, endPoint y: 271, distance: 9.0
click at [228, 271] on div "[PERSON_NAME]" at bounding box center [198, 267] width 101 height 18
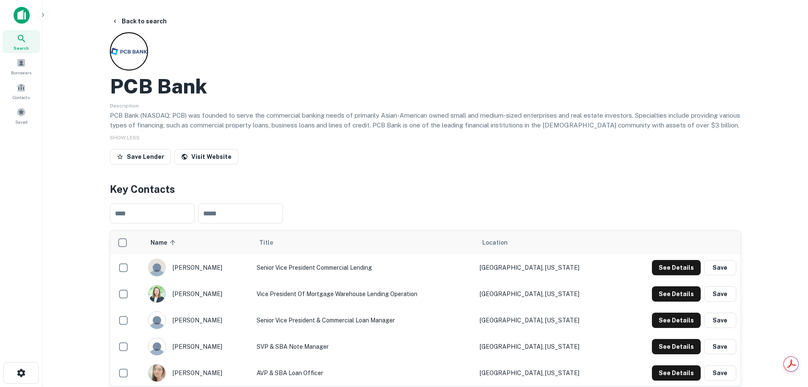
drag, startPoint x: 226, startPoint y: 269, endPoint x: 174, endPoint y: 266, distance: 51.9
click at [174, 266] on div "[PERSON_NAME]" at bounding box center [198, 267] width 101 height 18
copy div "[PERSON_NAME]"
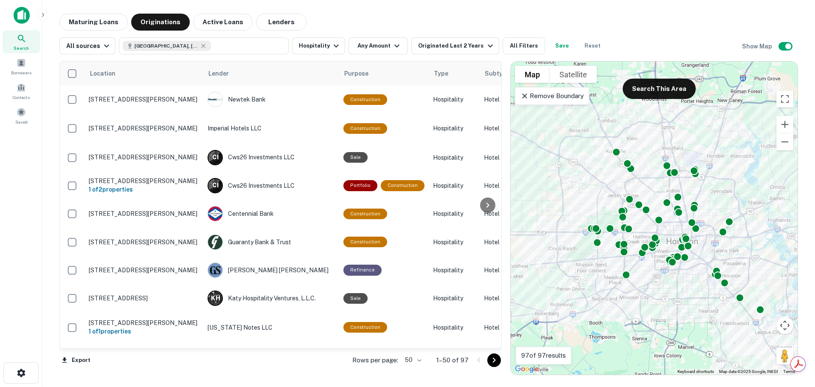
click at [421, 360] on body "Search Borrowers Contacts Saved Maturing Loans Originations Active Loans Lender…" at bounding box center [407, 193] width 815 height 387
drag, startPoint x: 499, startPoint y: 86, endPoint x: 507, endPoint y: 182, distance: 97.0
click at [507, 182] on div at bounding box center [407, 193] width 815 height 387
click at [344, 24] on div "Maturing Loans Originations Active Loans Lenders" at bounding box center [428, 22] width 738 height 17
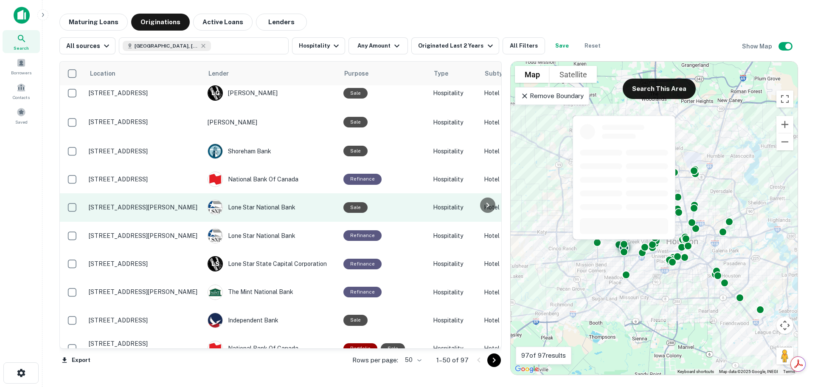
scroll to position [1217, 0]
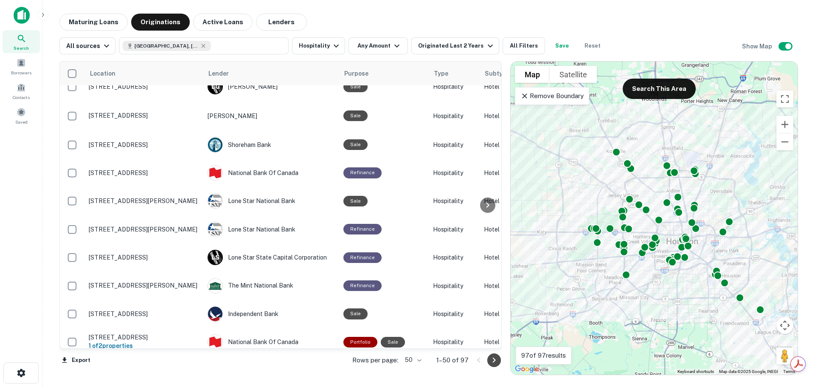
click at [491, 360] on icon "Go to next page" at bounding box center [494, 360] width 10 height 10
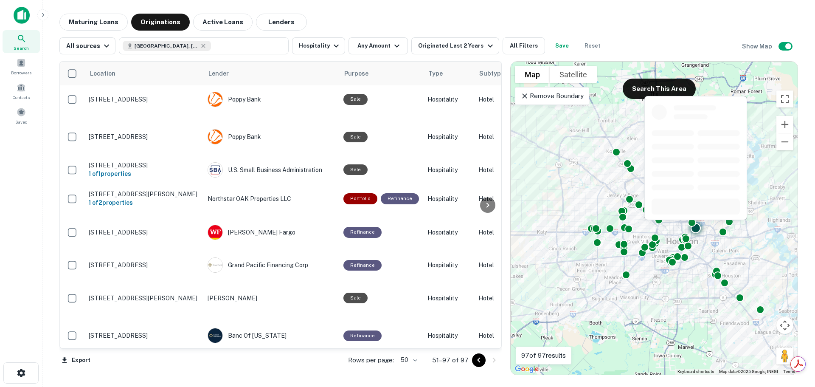
scroll to position [0, 0]
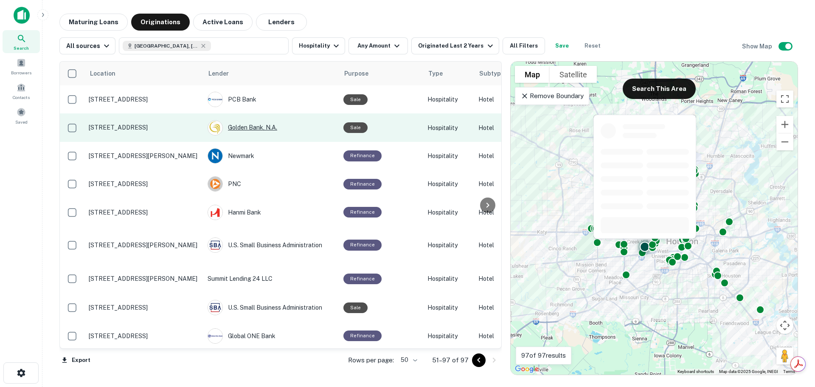
click at [251, 125] on div "Golden Bank, N.a." at bounding box center [270, 127] width 127 height 15
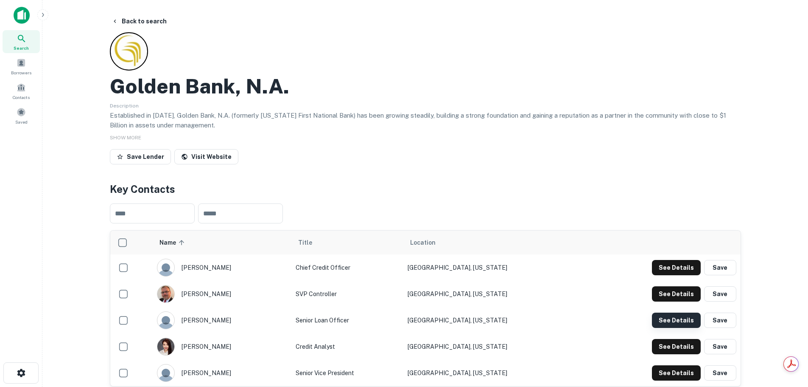
click at [682, 320] on button "See Details" at bounding box center [676, 319] width 49 height 15
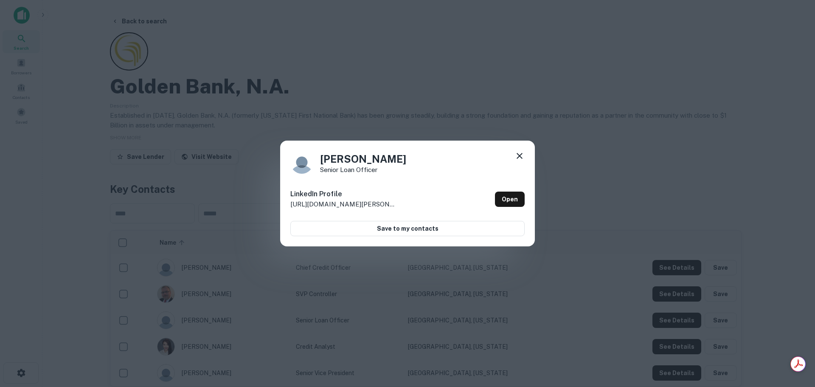
click at [520, 156] on icon at bounding box center [519, 156] width 10 height 10
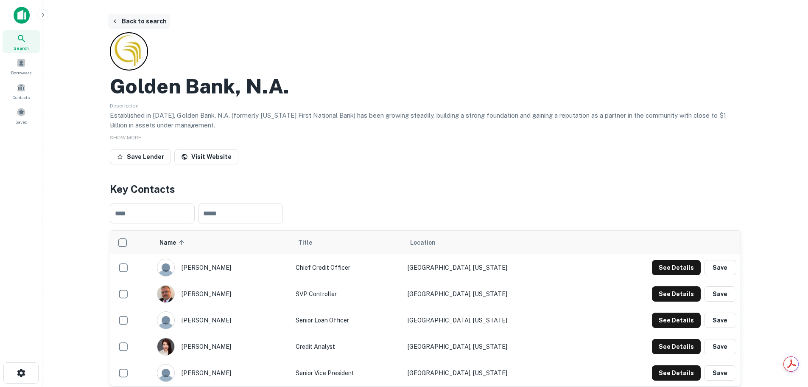
click at [136, 21] on button "Back to search" at bounding box center [139, 21] width 62 height 15
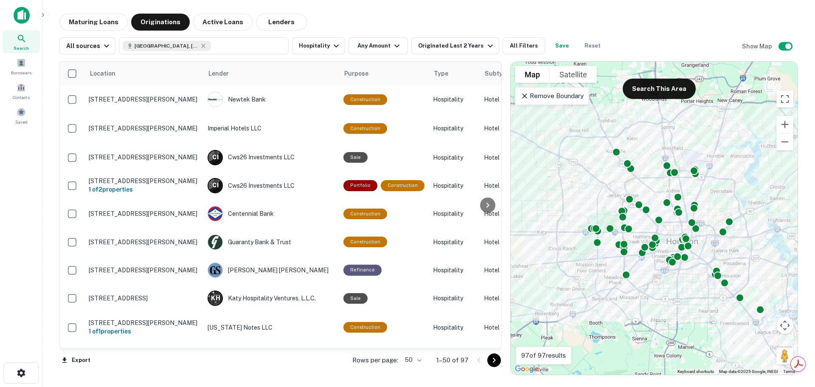
drag, startPoint x: 492, startPoint y: 361, endPoint x: 437, endPoint y: 2, distance: 363.1
click at [492, 361] on icon "Go to next page" at bounding box center [494, 360] width 10 height 10
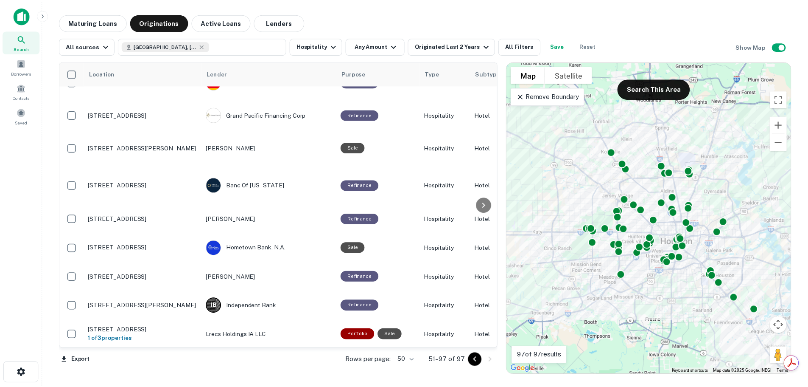
scroll to position [512, 0]
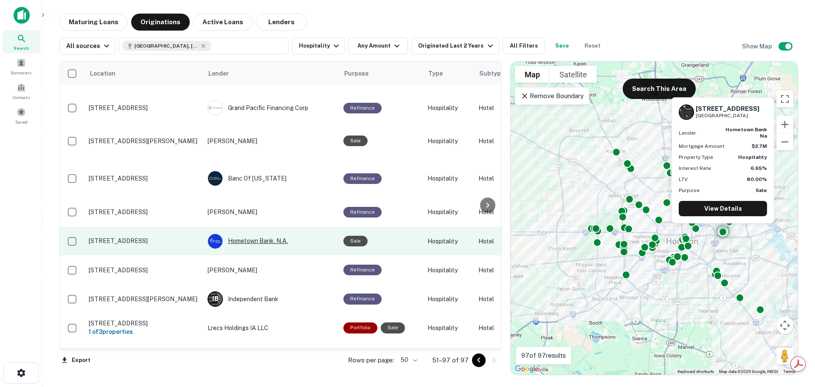
click at [266, 233] on div "Hometown Bank, N.a." at bounding box center [270, 240] width 127 height 15
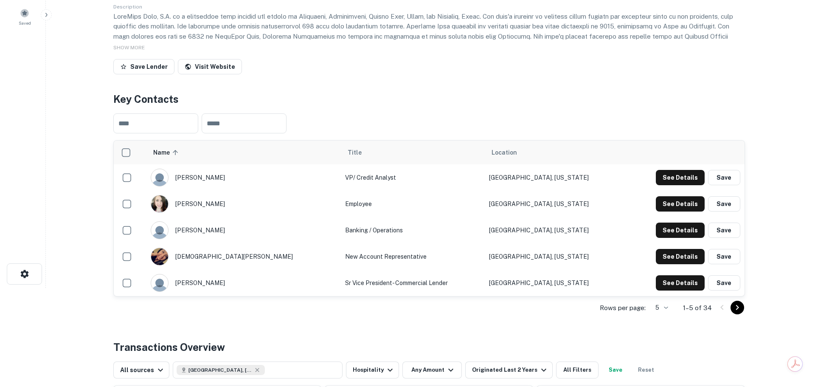
scroll to position [198, 0]
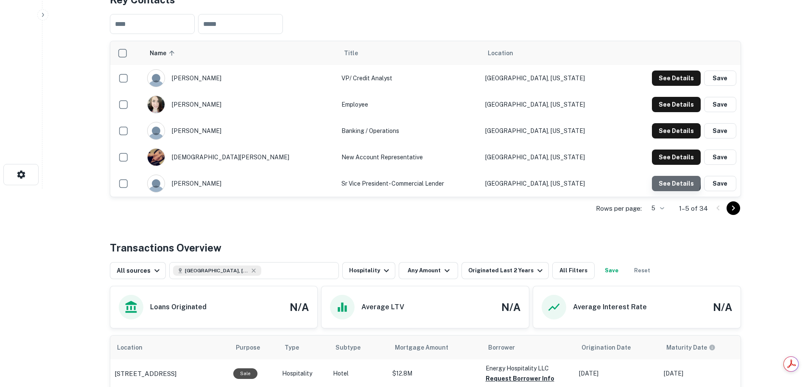
click at [669, 181] on button "See Details" at bounding box center [676, 183] width 49 height 15
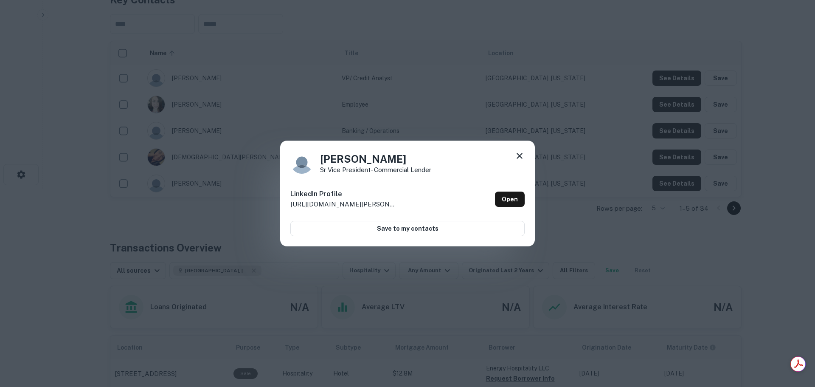
click at [519, 154] on icon at bounding box center [519, 156] width 10 height 10
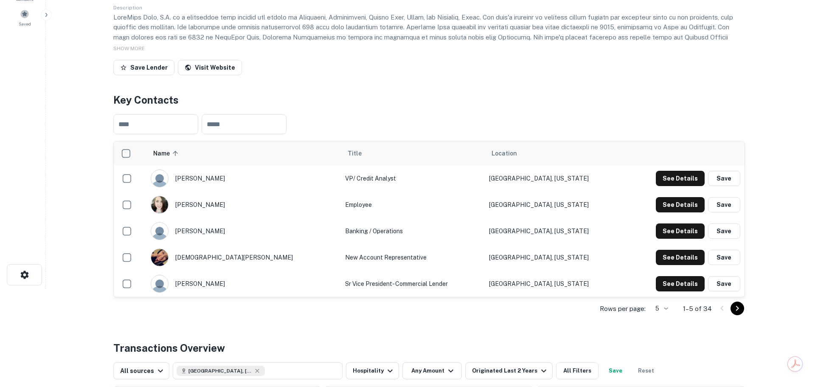
scroll to position [0, 0]
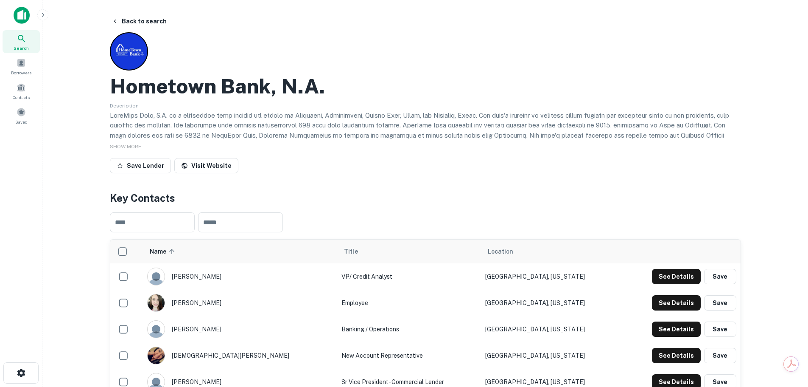
click at [332, 84] on div "Hometown Bank, N.a." at bounding box center [425, 86] width 631 height 25
click at [273, 80] on h2 "Hometown Bank, N.a." at bounding box center [217, 86] width 215 height 25
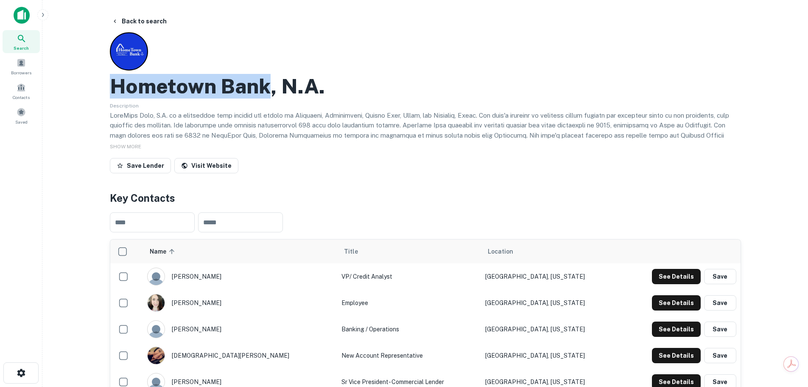
drag, startPoint x: 268, startPoint y: 81, endPoint x: 106, endPoint y: 83, distance: 162.5
click at [106, 83] on div "Back to search Hometown Bank, N.a. Description SHOW MORE Save Lender Visit Webs…" at bounding box center [426, 364] width 652 height 700
copy h2 "Hometown Bank"
click at [136, 16] on button "Back to search" at bounding box center [139, 21] width 62 height 15
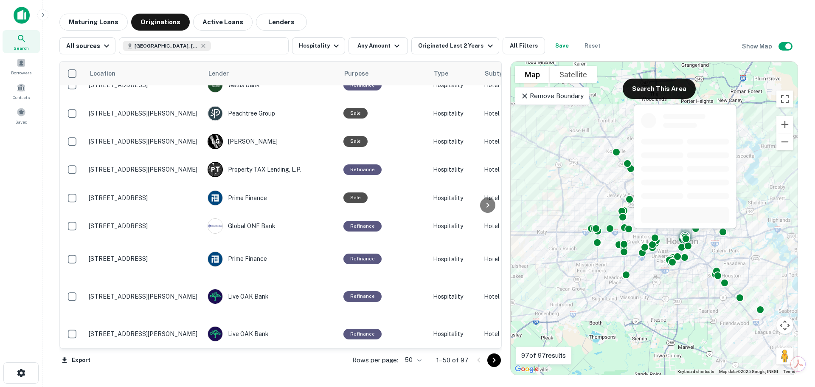
scroll to position [908, 0]
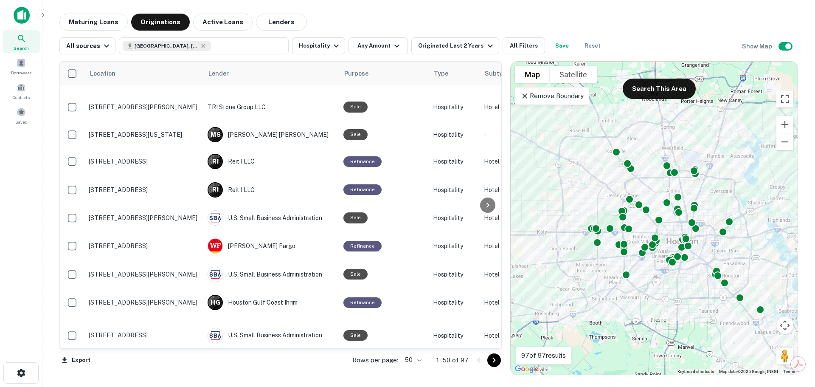
click at [494, 363] on icon "Go to next page" at bounding box center [494, 360] width 10 height 10
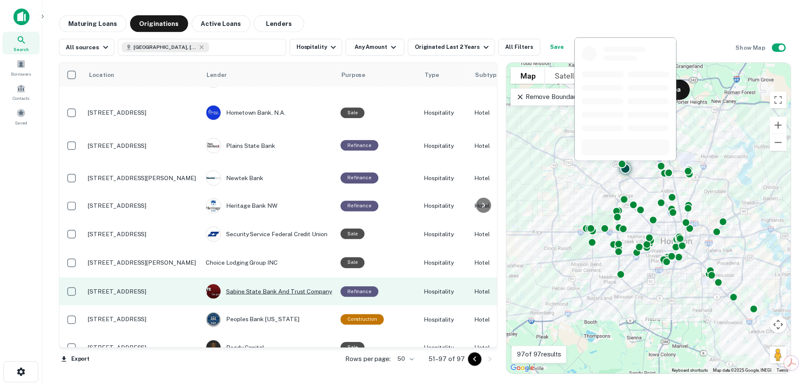
scroll to position [1147, 0]
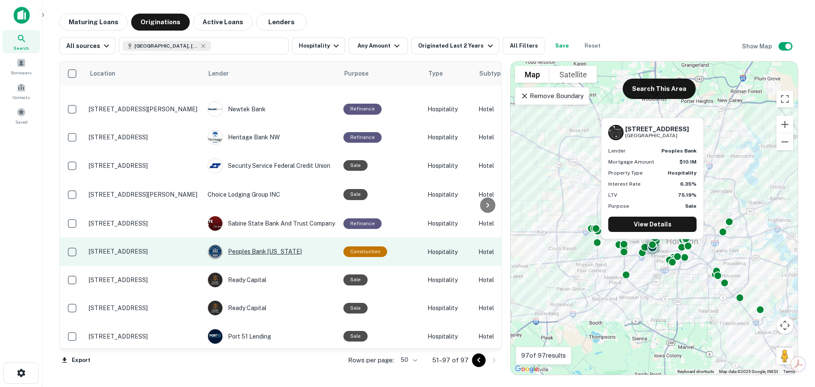
click at [265, 244] on div "Peoples Bank [US_STATE]" at bounding box center [270, 251] width 127 height 15
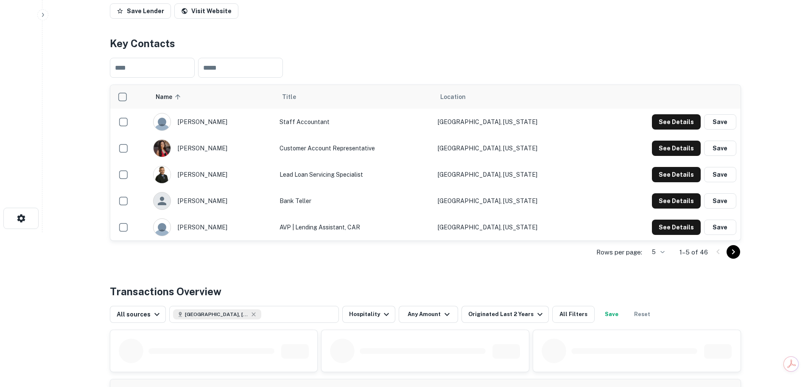
scroll to position [198, 0]
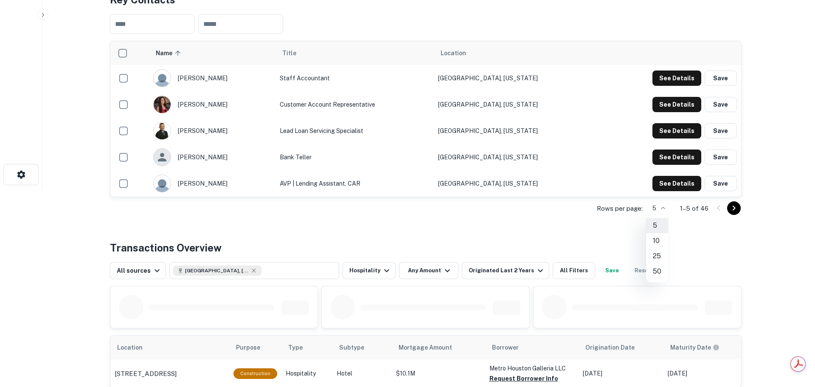
click at [662, 272] on li "50" at bounding box center [657, 271] width 22 height 15
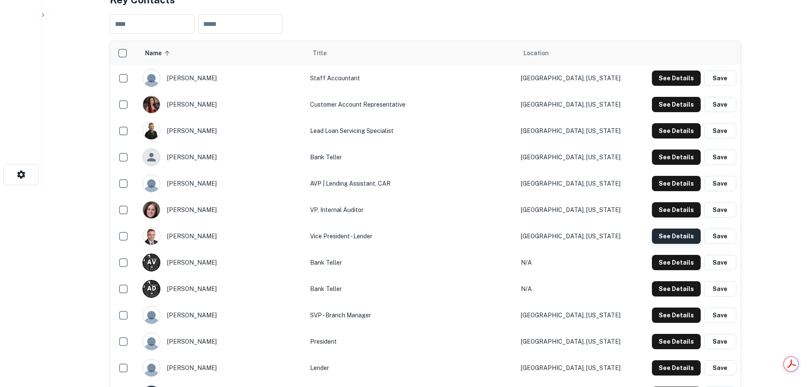
click at [662, 237] on button "See Details" at bounding box center [676, 235] width 49 height 15
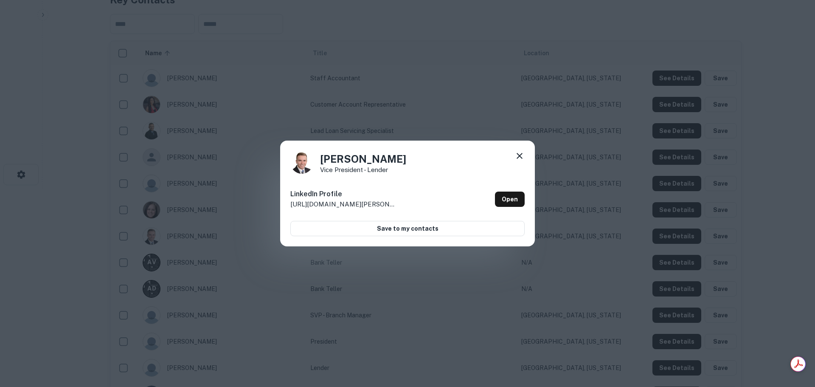
click at [521, 151] on icon at bounding box center [519, 156] width 10 height 10
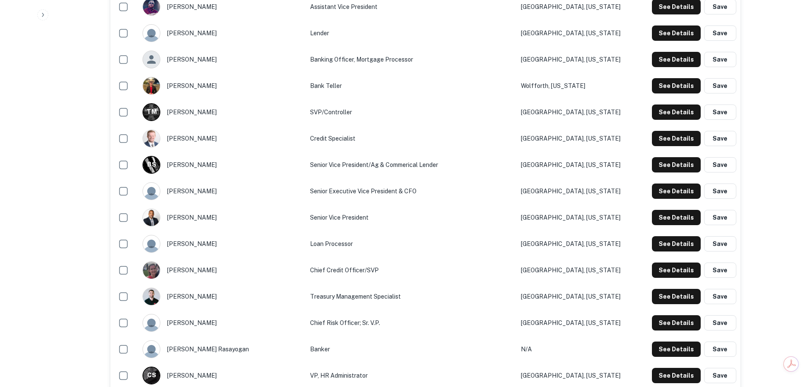
scroll to position [693, 0]
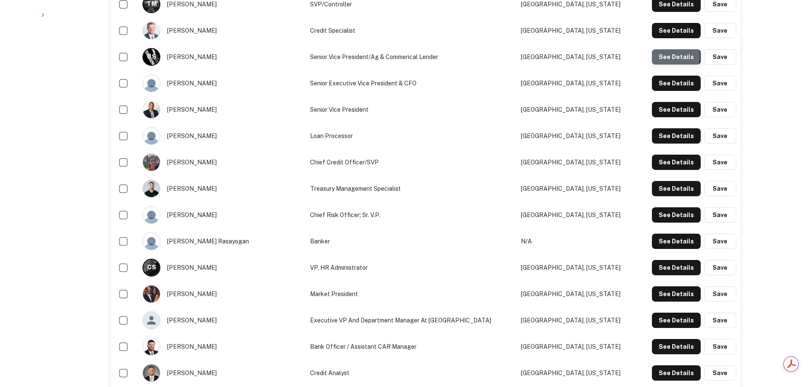
click at [662, 56] on button "See Details" at bounding box center [676, 56] width 49 height 15
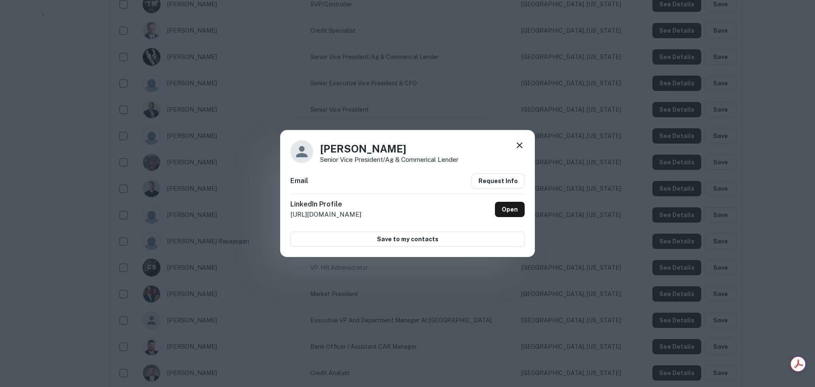
click at [32, 118] on div "[PERSON_NAME] Senior Vice President/Ag & Commerical Lender Email Request Info L…" at bounding box center [407, 193] width 815 height 387
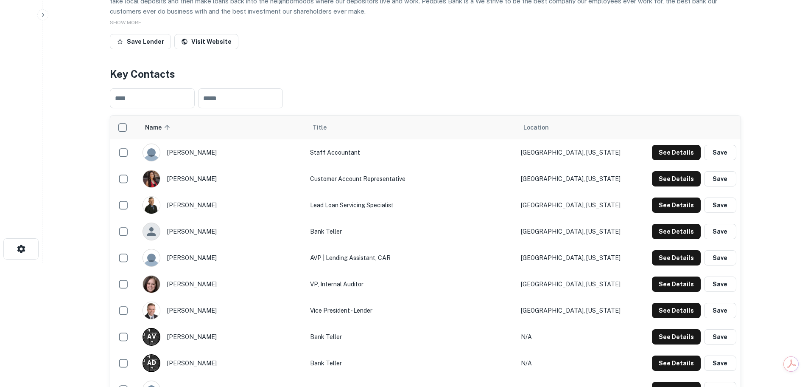
scroll to position [198, 0]
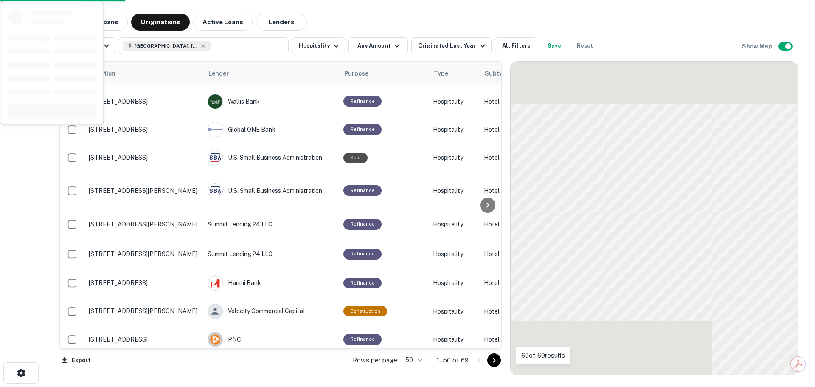
scroll to position [1147, 0]
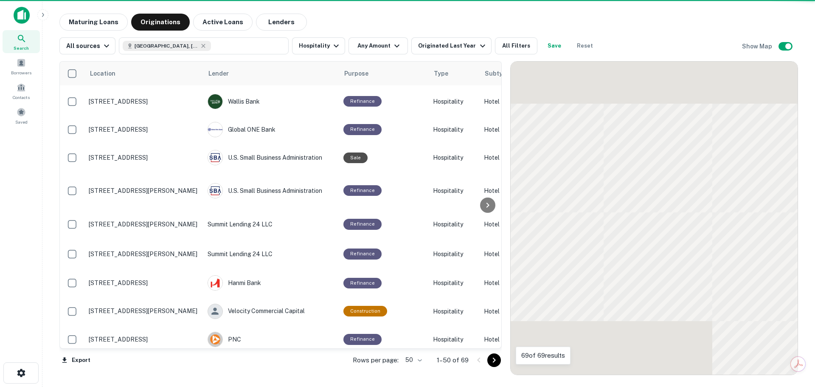
click at [496, 359] on icon "Go to next page" at bounding box center [494, 360] width 10 height 10
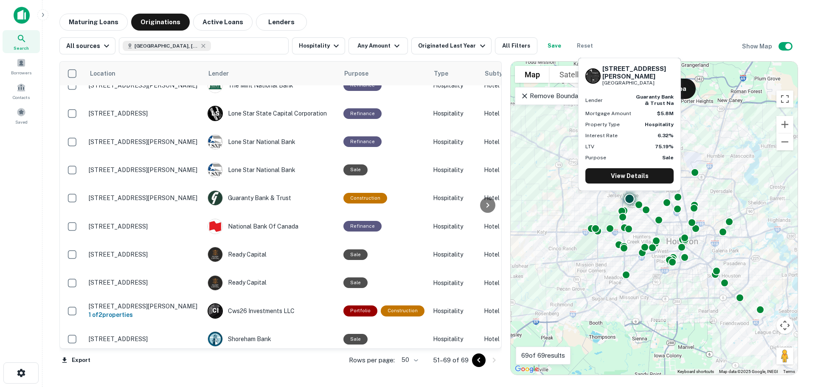
scroll to position [99, 0]
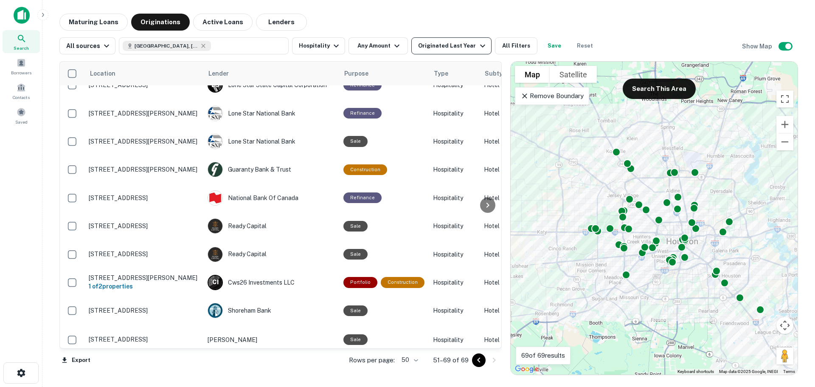
click at [457, 46] on div "Originated Last Year" at bounding box center [452, 46] width 69 height 10
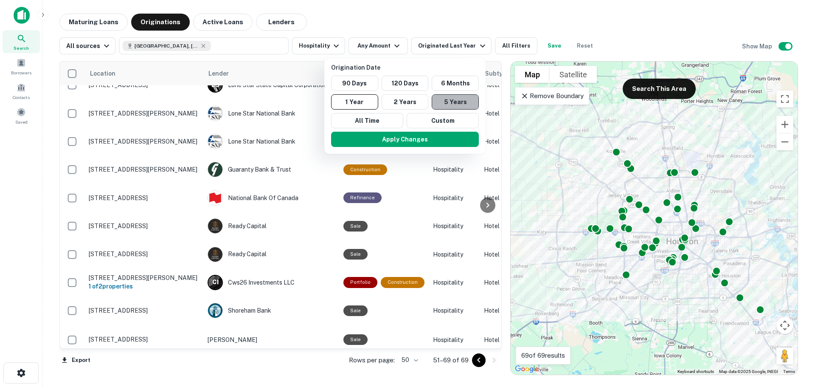
click at [455, 102] on button "5 Years" at bounding box center [455, 101] width 47 height 15
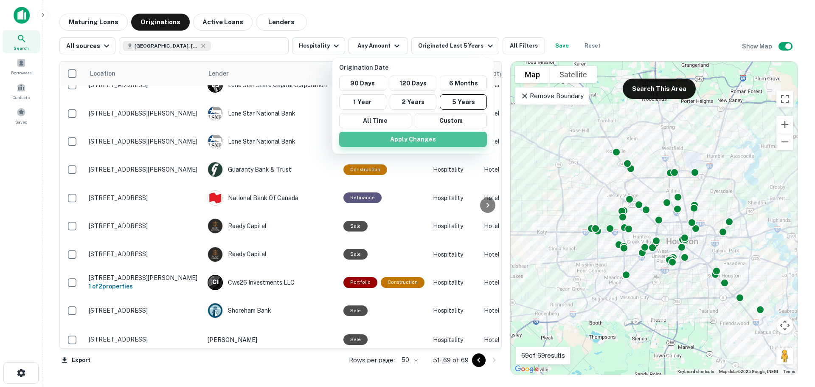
click at [412, 138] on button "Apply Changes" at bounding box center [413, 139] width 148 height 15
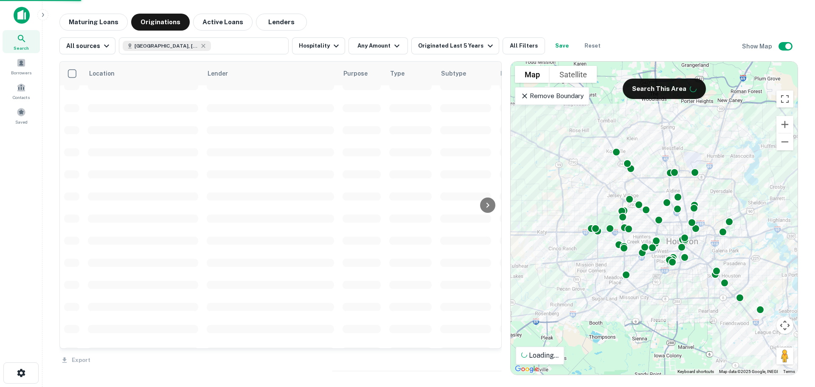
click at [373, 45] on button "Any Amount" at bounding box center [377, 45] width 59 height 17
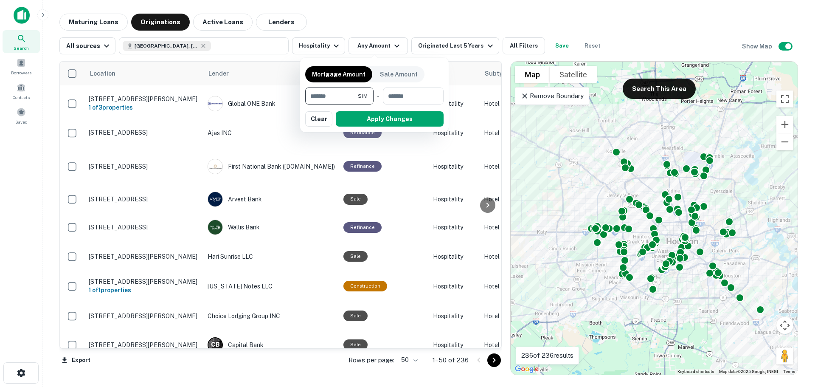
type input "********"
click at [367, 119] on button "Apply Changes" at bounding box center [390, 118] width 108 height 15
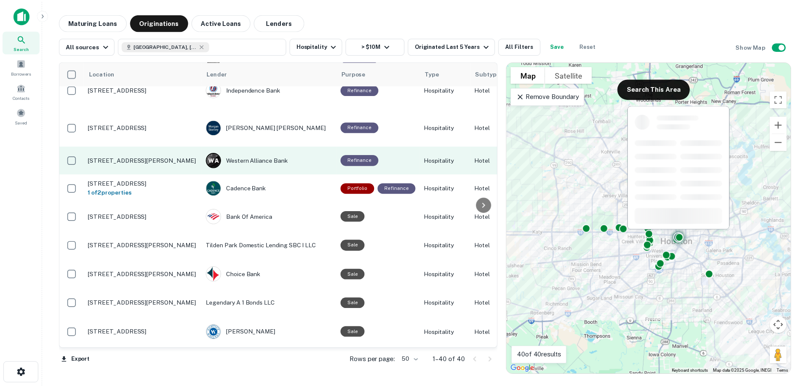
scroll to position [948, 0]
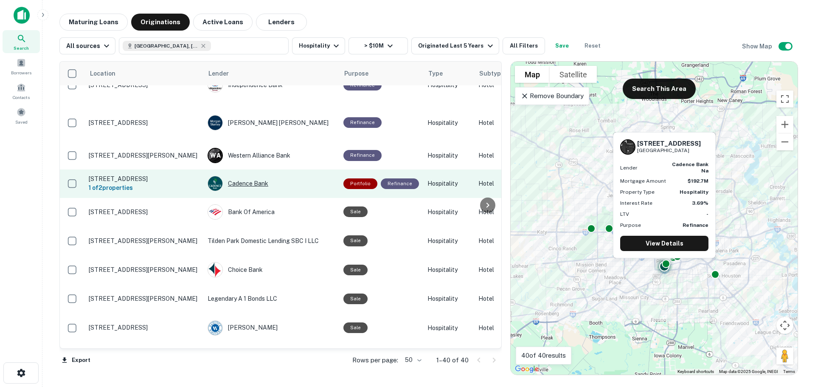
click at [254, 176] on div "Cadence Bank" at bounding box center [270, 183] width 127 height 15
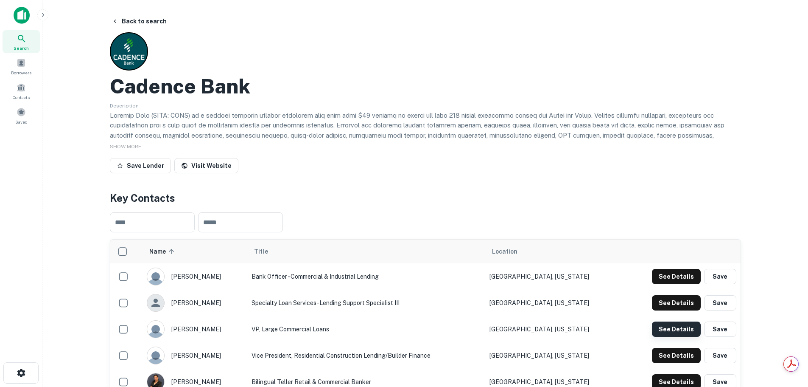
click at [670, 328] on button "See Details" at bounding box center [676, 328] width 49 height 15
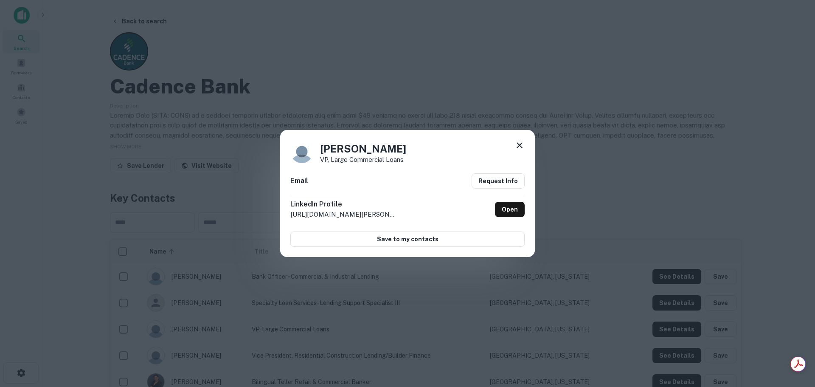
click at [520, 145] on icon at bounding box center [519, 145] width 6 height 6
